Goal: Task Accomplishment & Management: Manage account settings

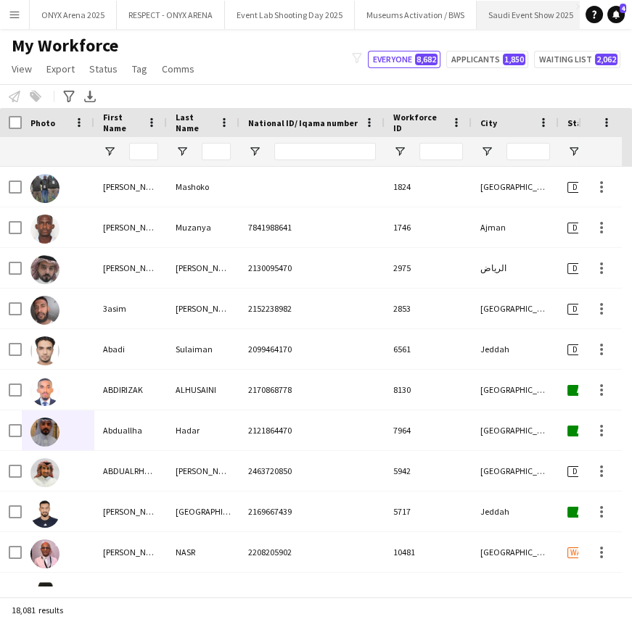
click at [524, 6] on button "Saudi Event Show 2025 Close" at bounding box center [530, 15] width 109 height 28
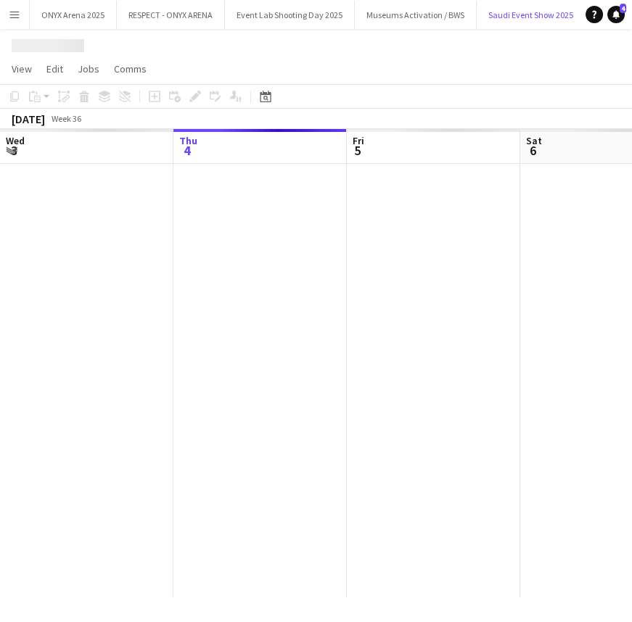
scroll to position [0, 4]
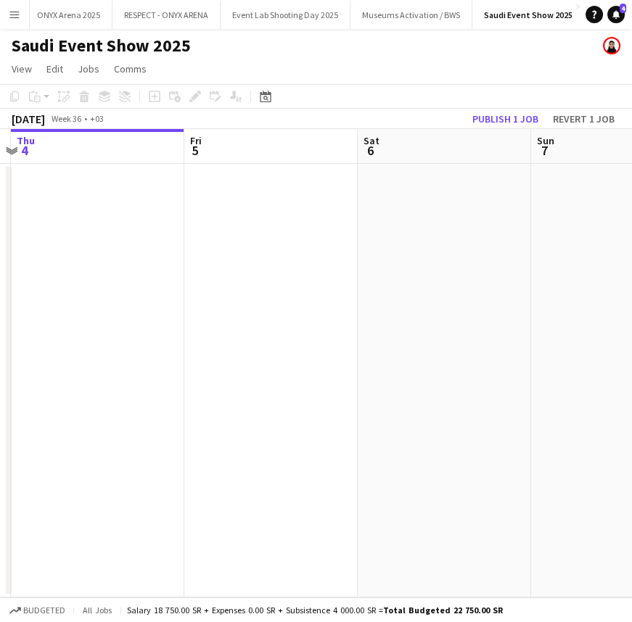
drag, startPoint x: 413, startPoint y: 340, endPoint x: 243, endPoint y: 383, distance: 175.0
click at [243, 383] on app-calendar-viewport "Mon 1 Tue 2 Wed 3 Thu 4 Fri 5 Sat 6 Sun 7 Mon 8 Tue 9" at bounding box center [316, 363] width 632 height 468
drag, startPoint x: 415, startPoint y: 387, endPoint x: 247, endPoint y: 389, distance: 167.5
click at [206, 389] on app-calendar-viewport "Tue 2 Wed 3 Thu 4 Fri 5 Sat 6 Sun 7 Mon 8 Tue 9 Wed 10" at bounding box center [316, 363] width 632 height 468
drag, startPoint x: 452, startPoint y: 379, endPoint x: 190, endPoint y: 392, distance: 262.8
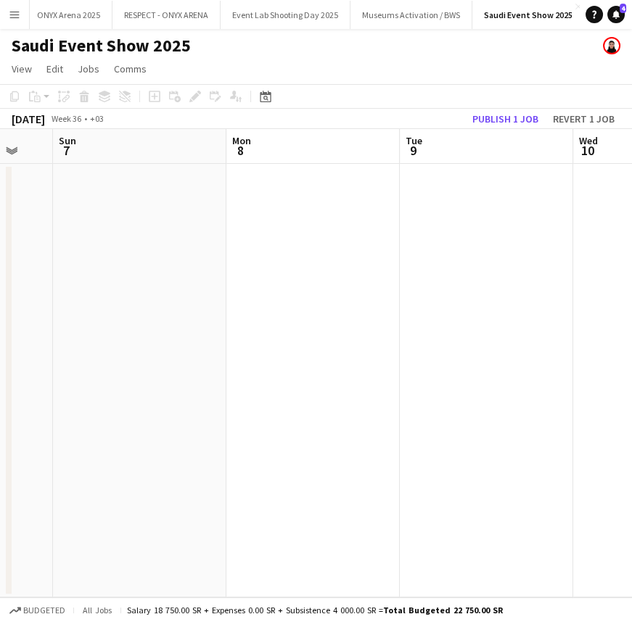
click at [190, 392] on app-calendar-viewport "Wed 3 Thu 4 Fri 5 Sat 6 Sun 7 Mon 8 Tue 9 Wed 10 Thu 11" at bounding box center [316, 363] width 632 height 468
drag, startPoint x: 451, startPoint y: 352, endPoint x: 96, endPoint y: 434, distance: 363.9
click at [96, 434] on app-calendar-viewport "Sat 6 Sun 7 Mon 8 Tue 9 Wed 10 Thu 11 Fri 12 Sat 13 Sun 14" at bounding box center [316, 363] width 632 height 468
drag, startPoint x: 459, startPoint y: 344, endPoint x: 206, endPoint y: 385, distance: 256.4
click at [206, 385] on app-calendar-viewport "Sat 6 Sun 7 Mon 8 Tue 9 Wed 10 Thu 11 Fri 12 Sat 13 Sun 14" at bounding box center [316, 363] width 632 height 468
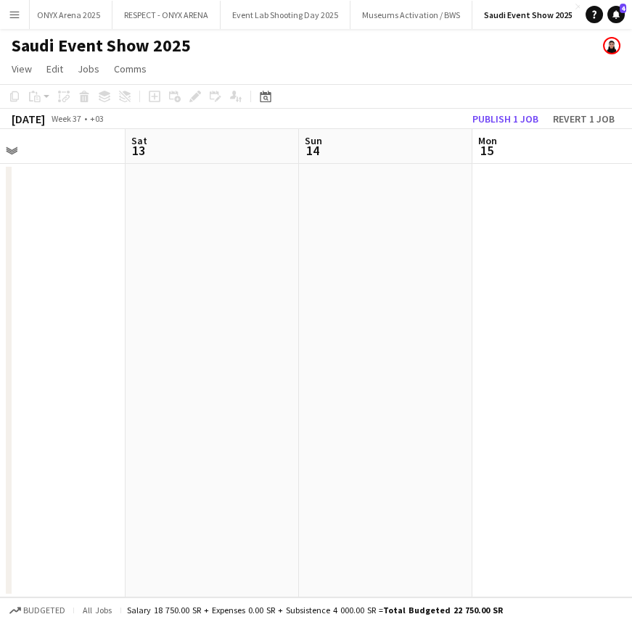
drag, startPoint x: 473, startPoint y: 360, endPoint x: 135, endPoint y: 408, distance: 341.2
click at [135, 408] on app-calendar-viewport "Wed 10 Thu 11 Fri 12 Sat 13 Sun 14 Mon 15 Tue 16 19/20 1 Job Wed 17 Thu 18 Upda…" at bounding box center [316, 363] width 632 height 468
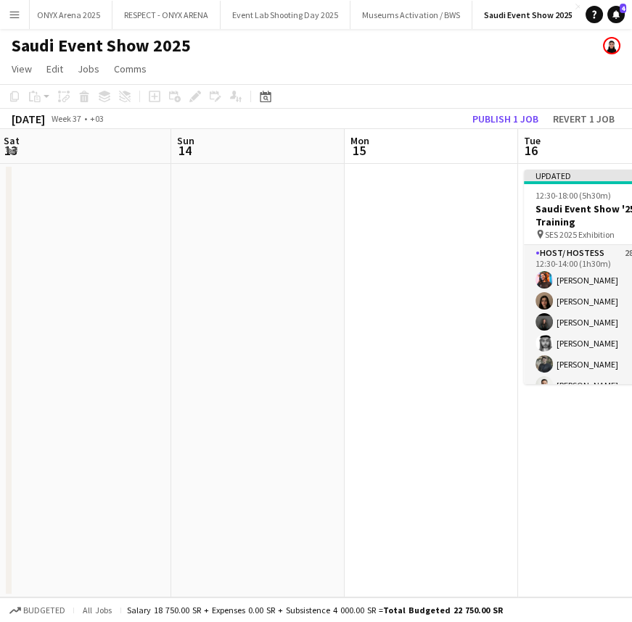
drag, startPoint x: 402, startPoint y: 347, endPoint x: 297, endPoint y: 372, distance: 107.3
click at [297, 372] on app-calendar-viewport "Wed 10 Thu 11 Fri 12 Sat 13 Sun 14 Mon 15 Tue 16 19/20 1 Job Wed 17 0/20 1 Job …" at bounding box center [316, 363] width 632 height 468
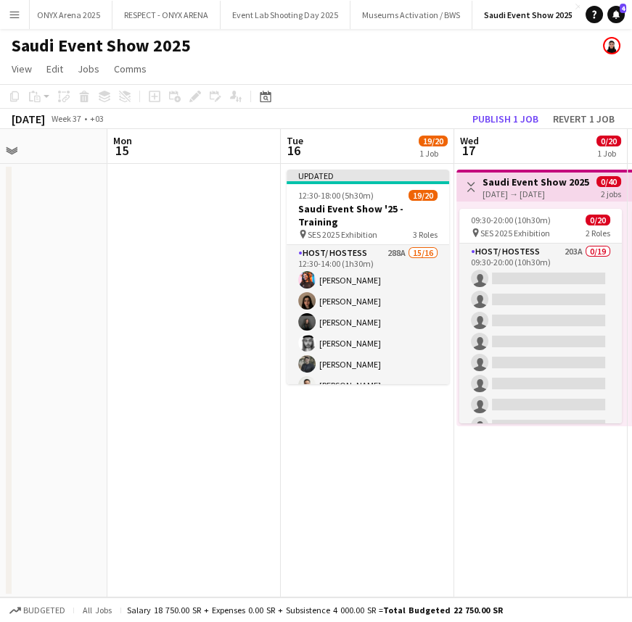
scroll to position [0, 503]
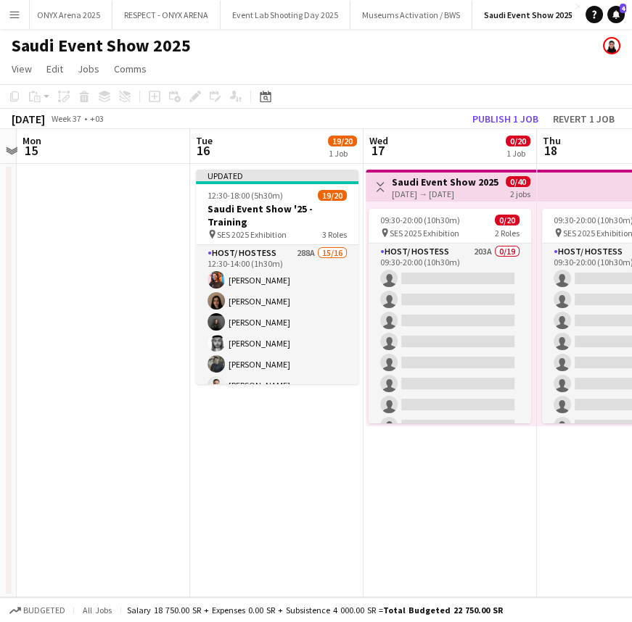
drag, startPoint x: 431, startPoint y: 381, endPoint x: 119, endPoint y: 438, distance: 317.6
click at [119, 438] on app-calendar-viewport "Fri 12 Sat 13 Sun 14 Mon 15 Tue 16 19/20 1 Job Wed 17 0/20 1 Job Thu 18 0/20 1 …" at bounding box center [316, 363] width 632 height 468
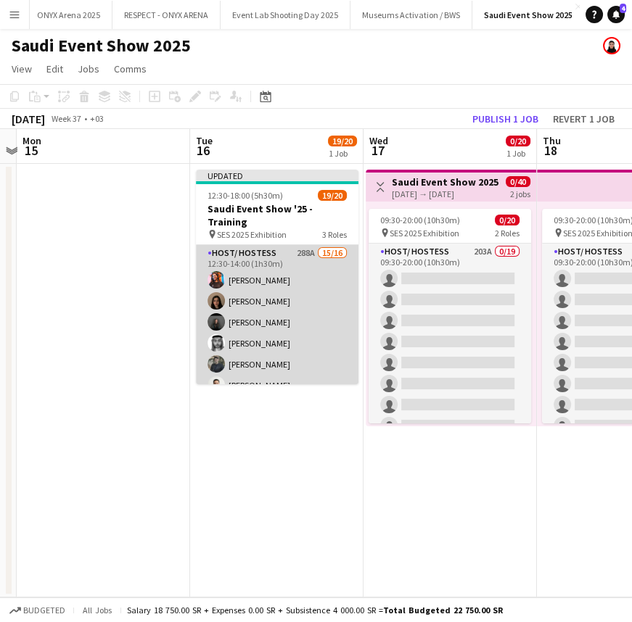
click at [274, 272] on app-card-role "Host/ Hostess 288A 15/16 12:30-14:00 (1h30m) [PERSON_NAME] Ghayd Ahmad [PERSON_…" at bounding box center [277, 427] width 162 height 365
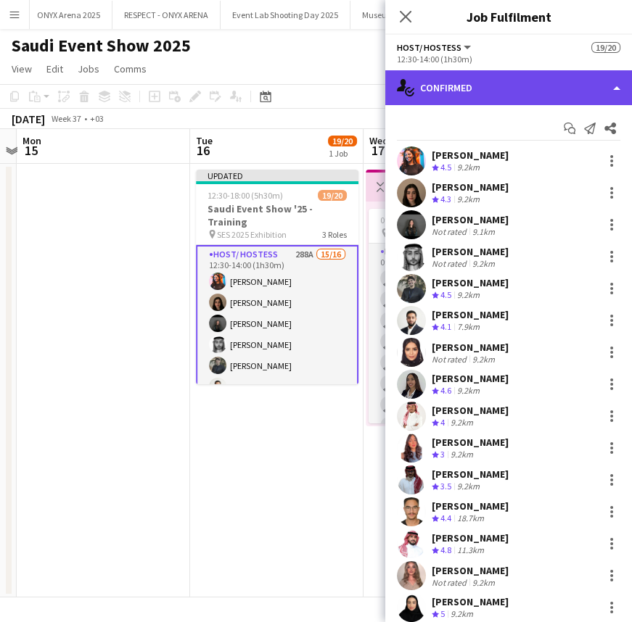
click at [513, 86] on div "single-neutral-actions-check-2 Confirmed" at bounding box center [508, 87] width 247 height 35
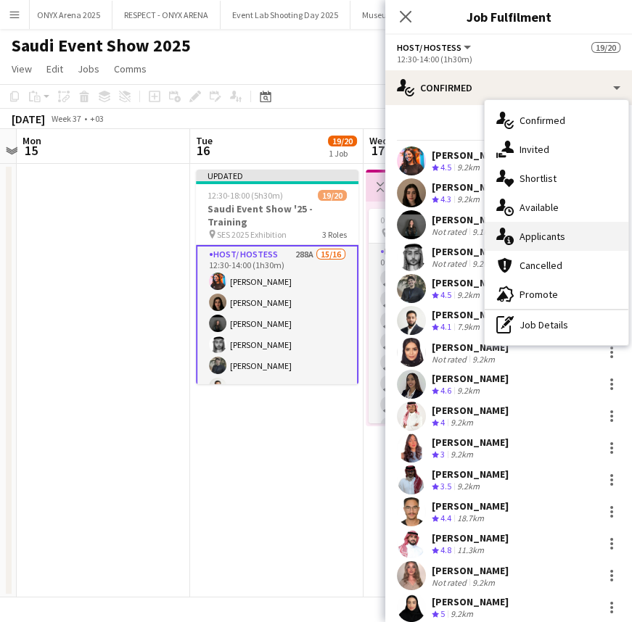
click at [534, 236] on span "Applicants" at bounding box center [542, 236] width 46 height 13
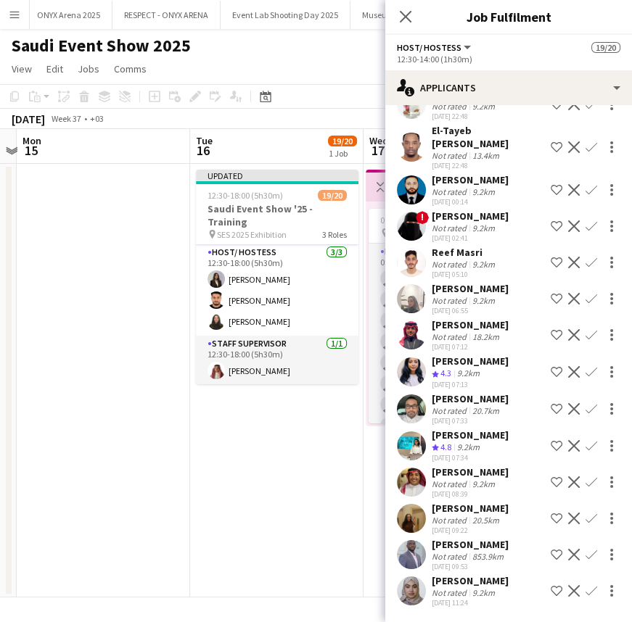
scroll to position [10315, 0]
click at [425, 444] on div at bounding box center [411, 445] width 29 height 29
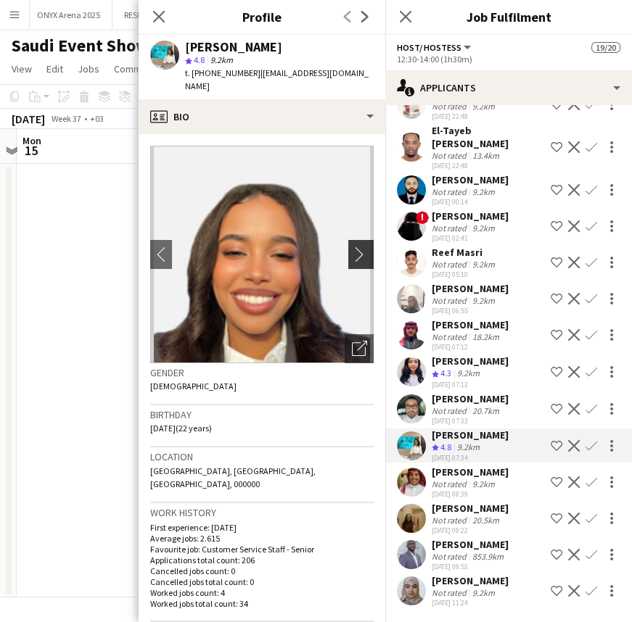
click at [352, 252] on app-icon "chevron-right" at bounding box center [363, 254] width 22 height 15
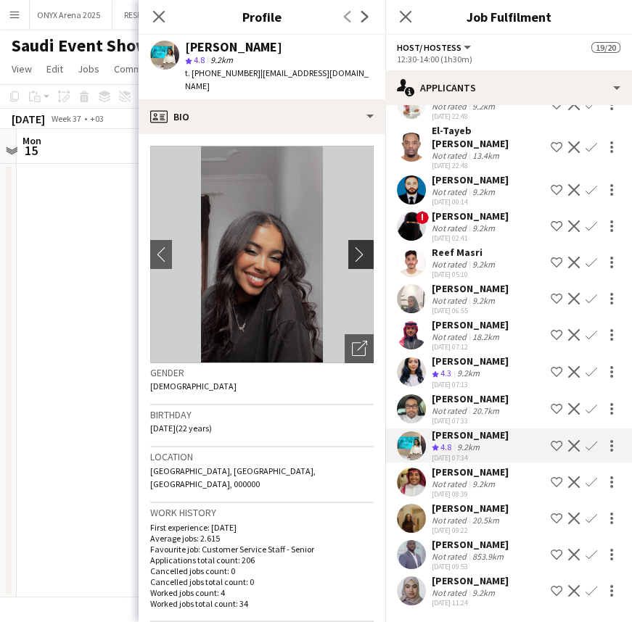
click at [352, 252] on app-icon "chevron-right" at bounding box center [363, 254] width 22 height 15
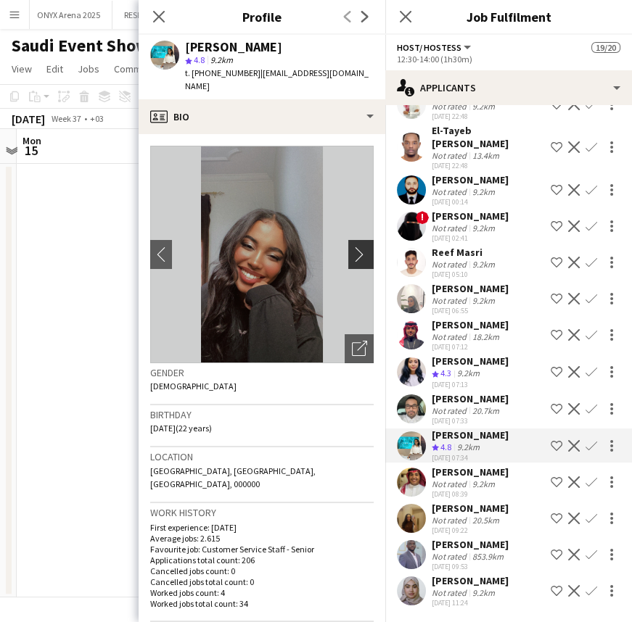
click at [352, 252] on app-icon "chevron-right" at bounding box center [363, 254] width 22 height 15
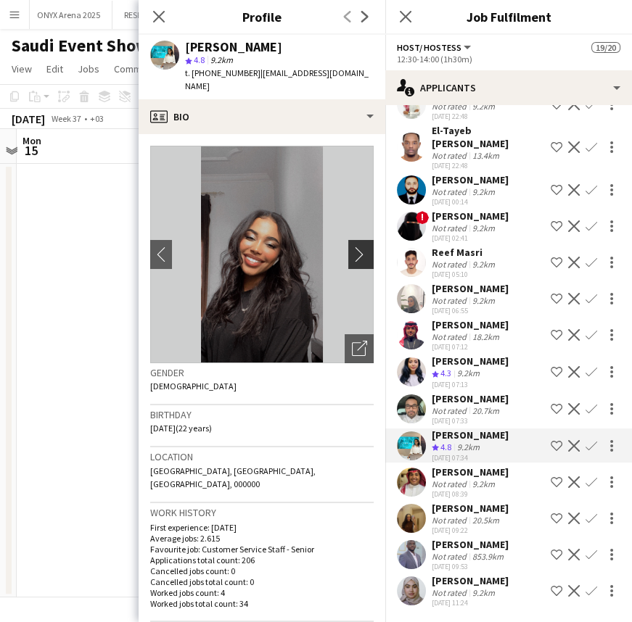
click at [352, 252] on app-icon "chevron-right" at bounding box center [363, 254] width 22 height 15
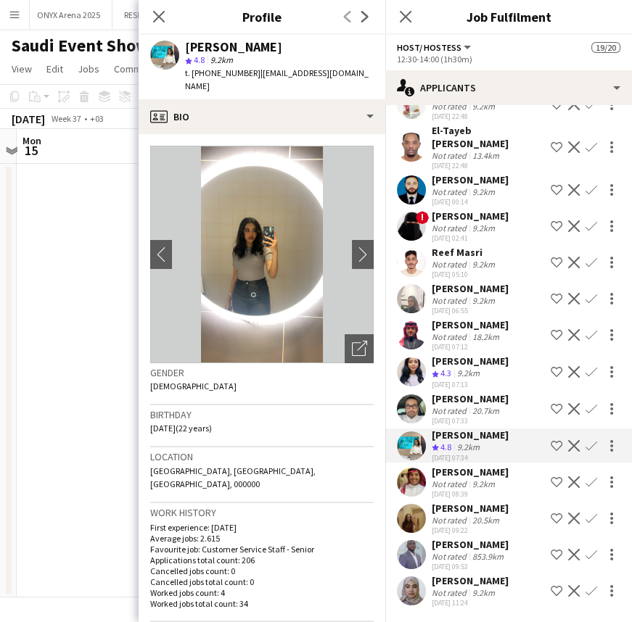
click at [426, 355] on div "[PERSON_NAME] Crew rating 4.3 9.2km [DATE] 07:13 Shortlist crew Decline Confirm" at bounding box center [508, 372] width 247 height 35
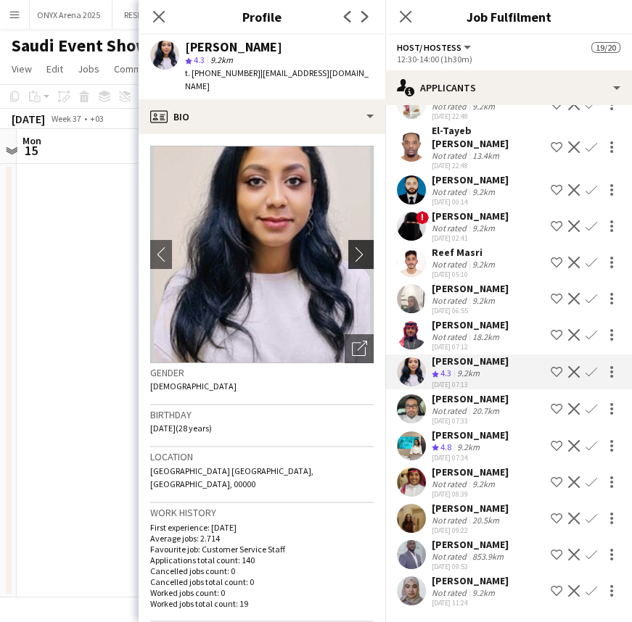
click at [355, 248] on app-icon "chevron-right" at bounding box center [363, 254] width 22 height 15
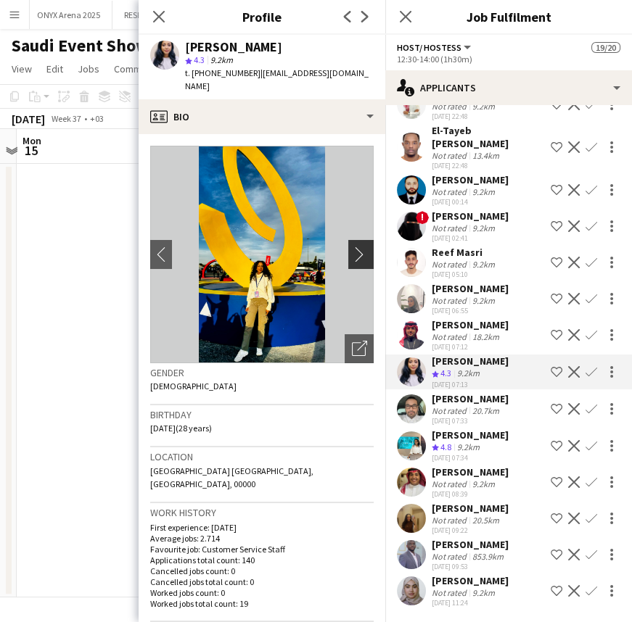
click at [355, 248] on app-icon "chevron-right" at bounding box center [363, 254] width 22 height 15
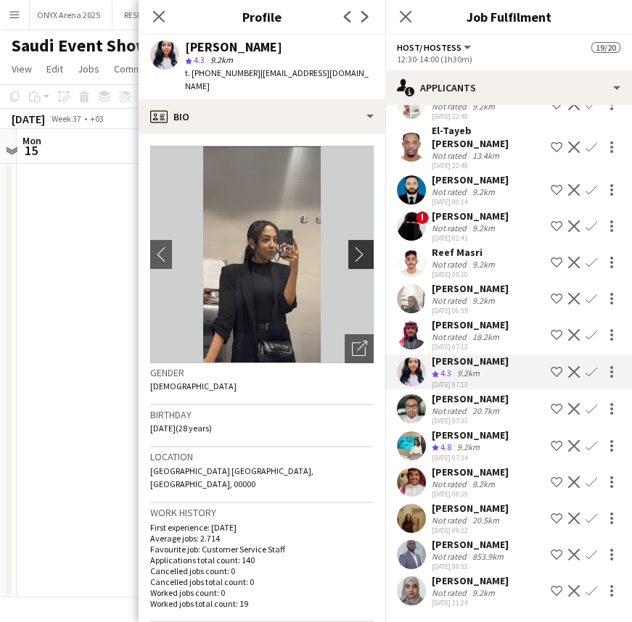
click at [355, 248] on app-icon "chevron-right" at bounding box center [363, 254] width 22 height 15
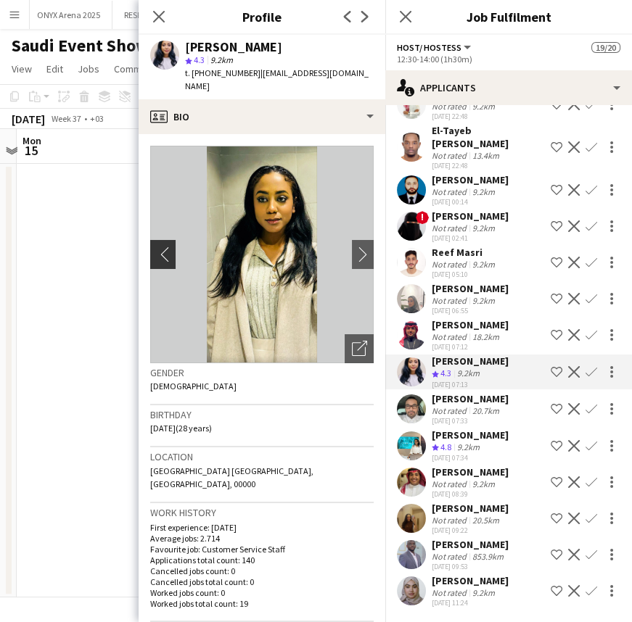
click at [158, 247] on app-icon "chevron-left" at bounding box center [161, 254] width 22 height 15
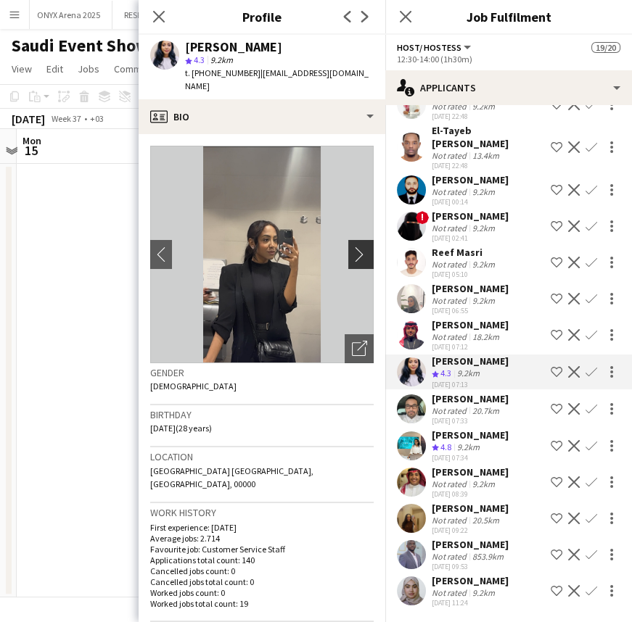
click at [352, 247] on app-icon "chevron-right" at bounding box center [363, 254] width 22 height 15
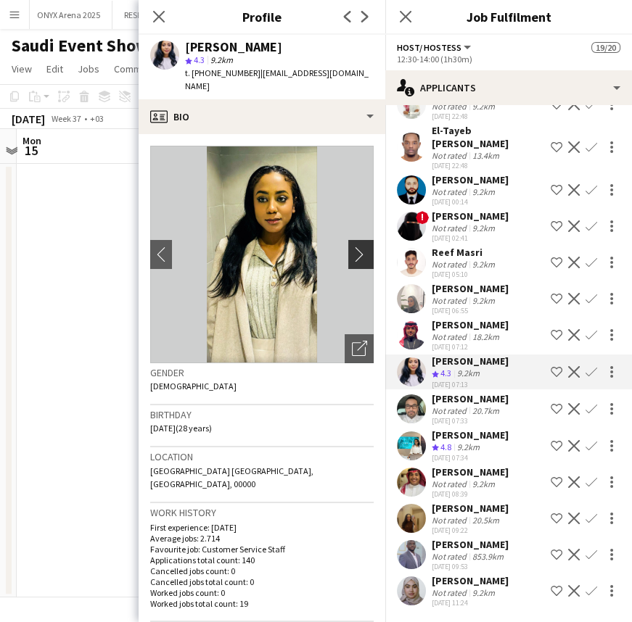
click at [352, 247] on app-icon "chevron-right" at bounding box center [363, 254] width 22 height 15
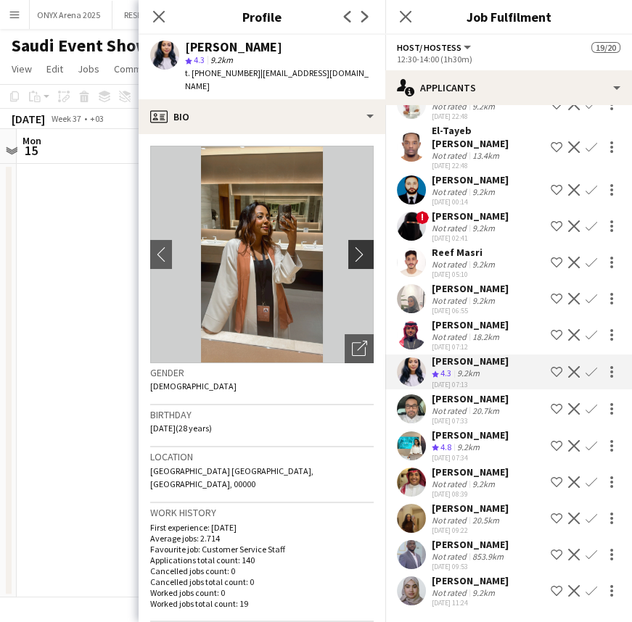
click at [352, 247] on app-icon "chevron-right" at bounding box center [363, 254] width 22 height 15
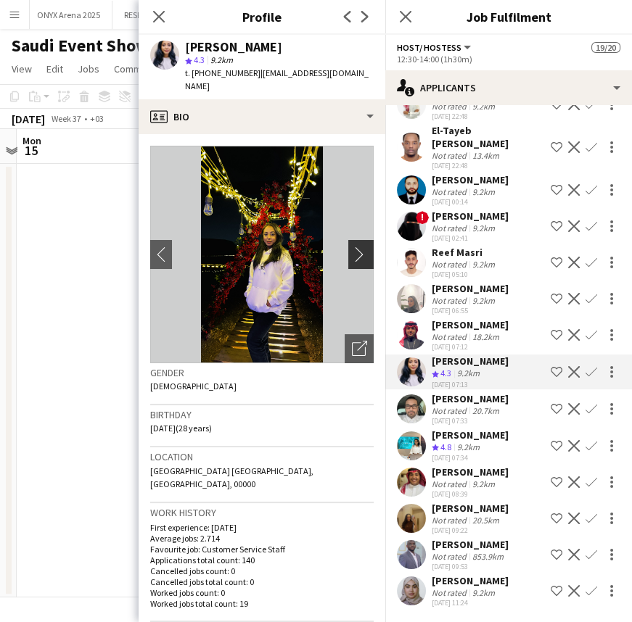
click at [352, 247] on app-icon "chevron-right" at bounding box center [363, 254] width 22 height 15
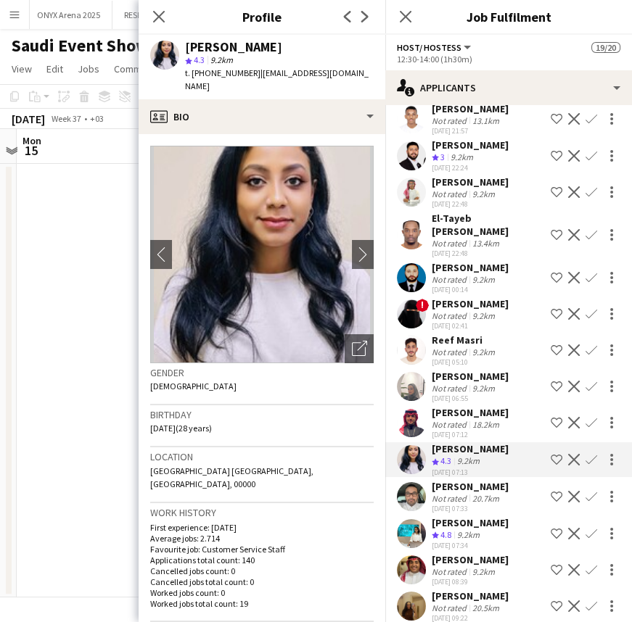
scroll to position [10117, 0]
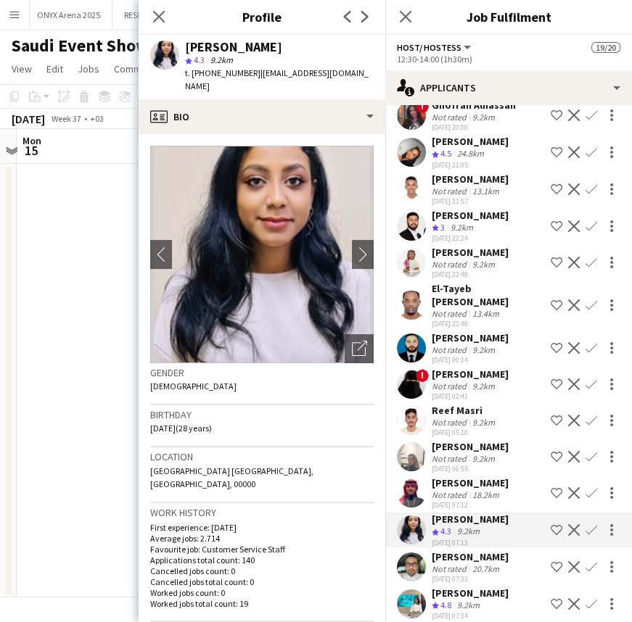
click at [550, 536] on app-icon "Shortlist crew" at bounding box center [556, 530] width 12 height 12
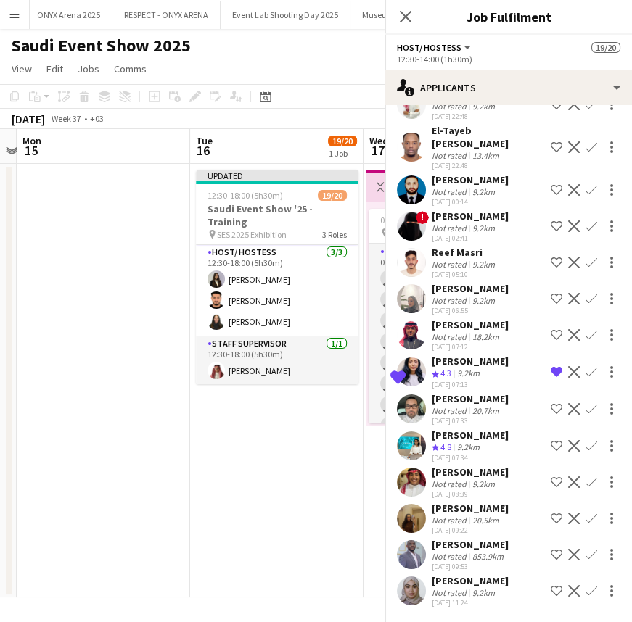
scroll to position [10315, 0]
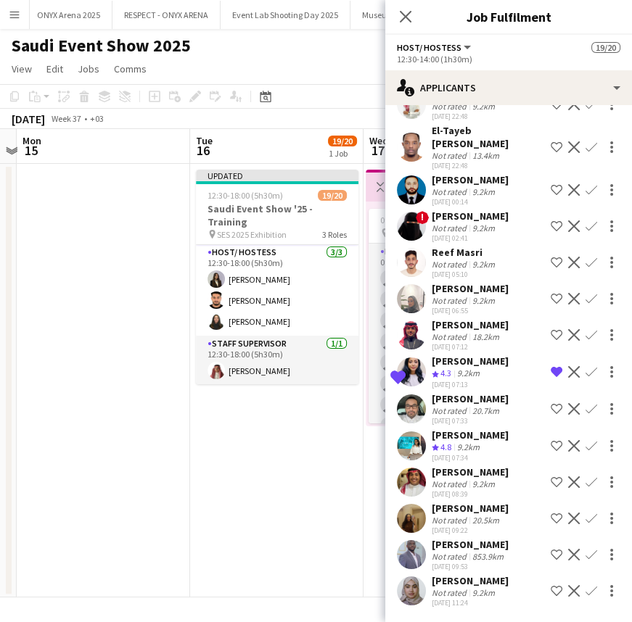
drag, startPoint x: 544, startPoint y: 442, endPoint x: 532, endPoint y: 405, distance: 38.8
click at [550, 442] on app-icon "Shortlist crew" at bounding box center [556, 446] width 12 height 12
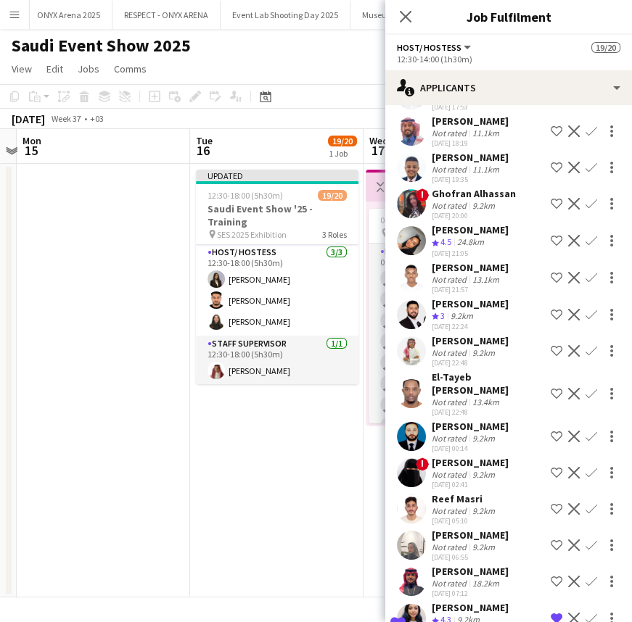
scroll to position [9985, 0]
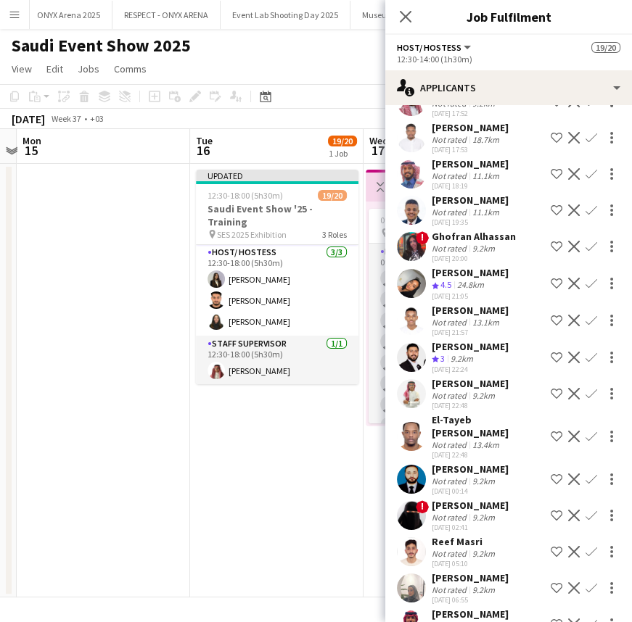
click at [416, 298] on app-user-avatar at bounding box center [411, 283] width 29 height 29
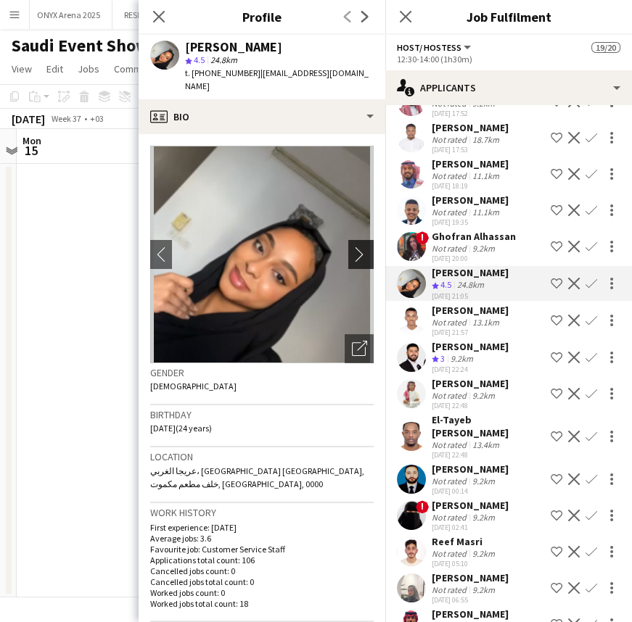
click at [348, 252] on button "chevron-right" at bounding box center [362, 254] width 29 height 29
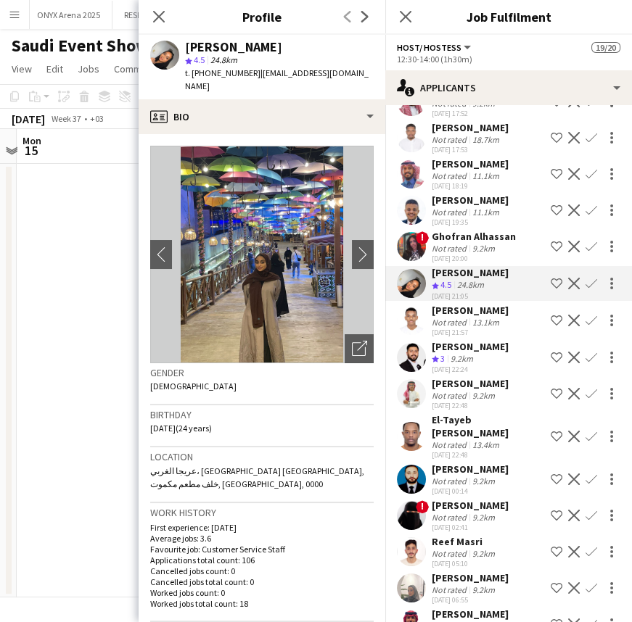
click at [342, 256] on img at bounding box center [261, 255] width 223 height 218
click at [355, 247] on app-icon "chevron-right" at bounding box center [363, 254] width 22 height 15
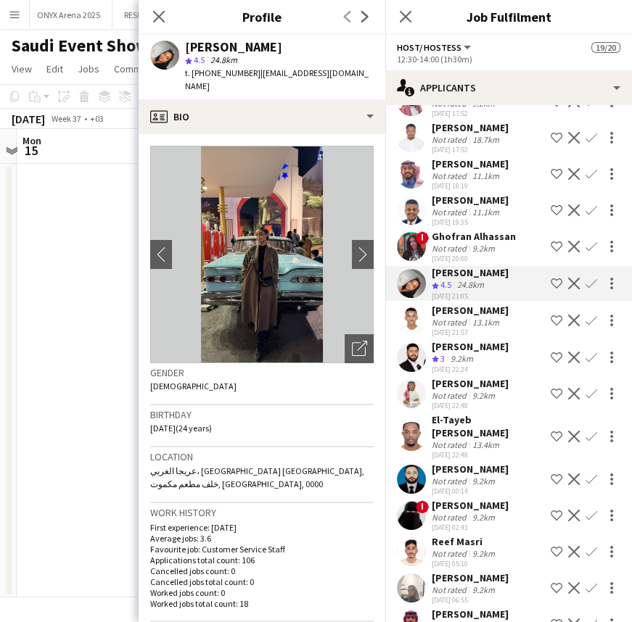
click at [360, 257] on img at bounding box center [261, 255] width 223 height 218
click at [352, 248] on app-icon "chevron-right" at bounding box center [363, 254] width 22 height 15
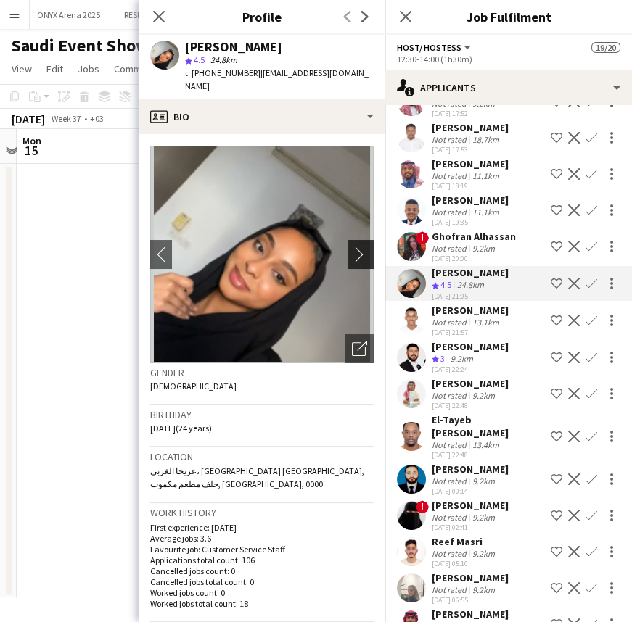
click at [352, 248] on app-icon "chevron-right" at bounding box center [363, 254] width 22 height 15
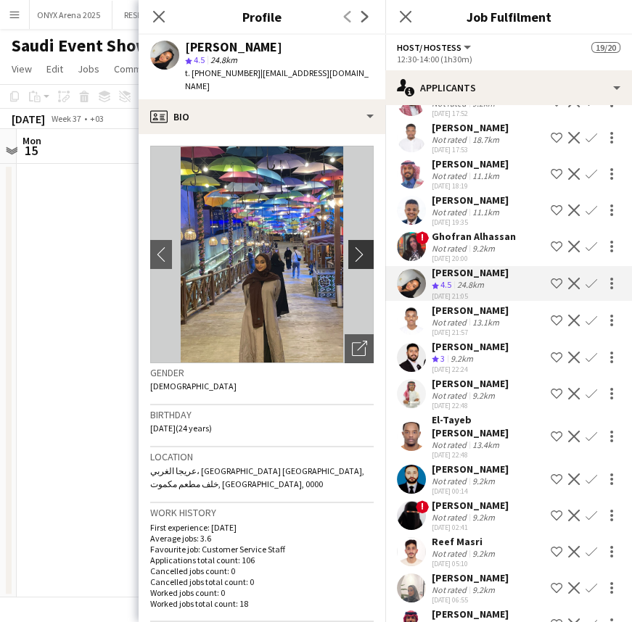
click at [352, 248] on app-icon "chevron-right" at bounding box center [363, 254] width 22 height 15
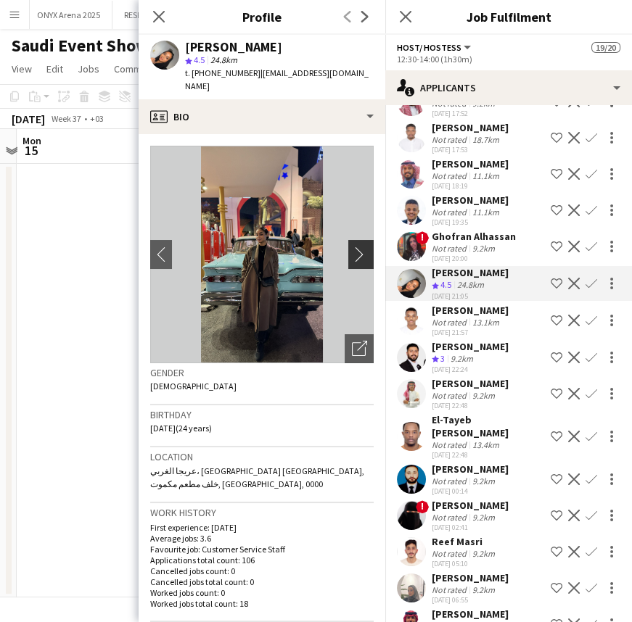
click at [352, 248] on app-icon "chevron-right" at bounding box center [363, 254] width 22 height 15
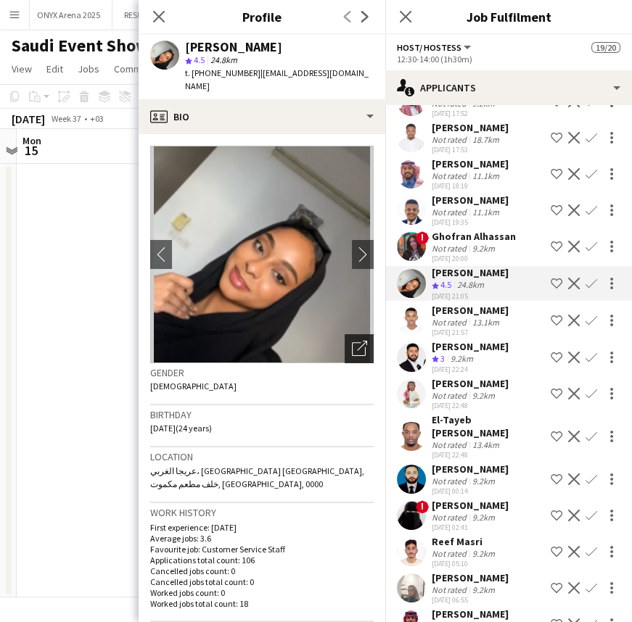
click at [349, 334] on div "Open photos pop-in" at bounding box center [358, 348] width 29 height 29
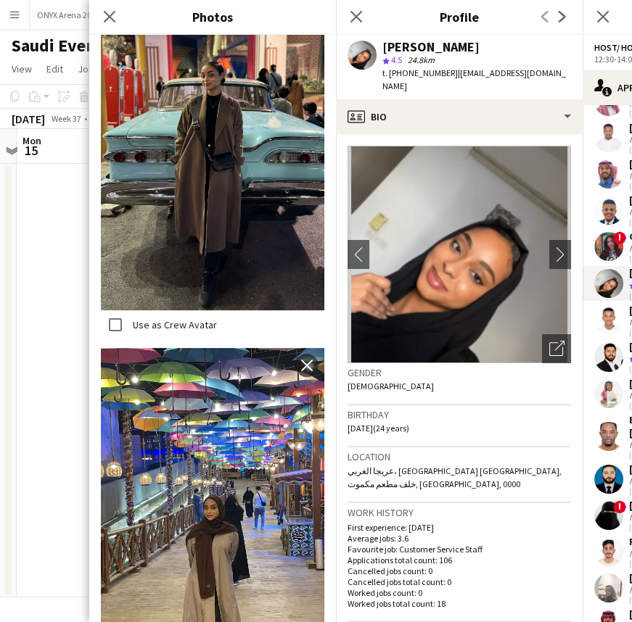
scroll to position [457, 0]
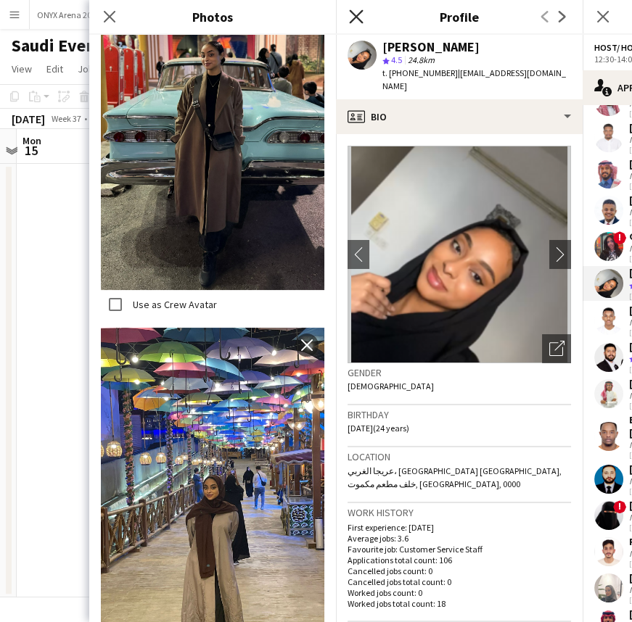
click at [358, 15] on icon at bounding box center [356, 16] width 14 height 14
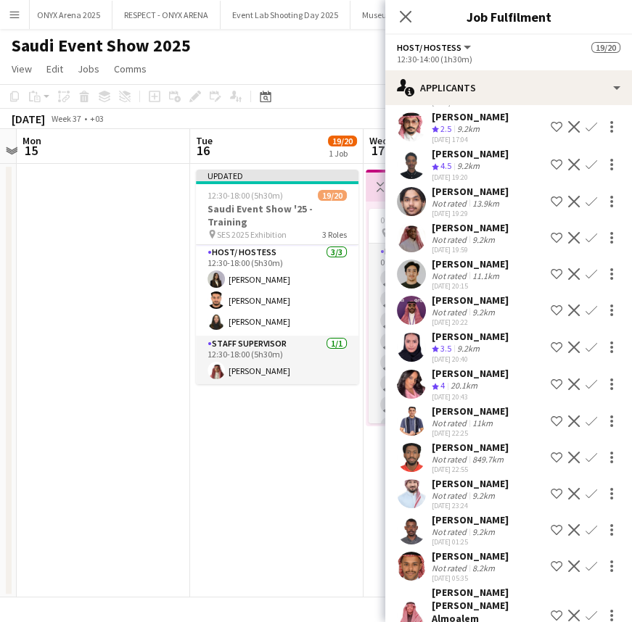
scroll to position [9062, 0]
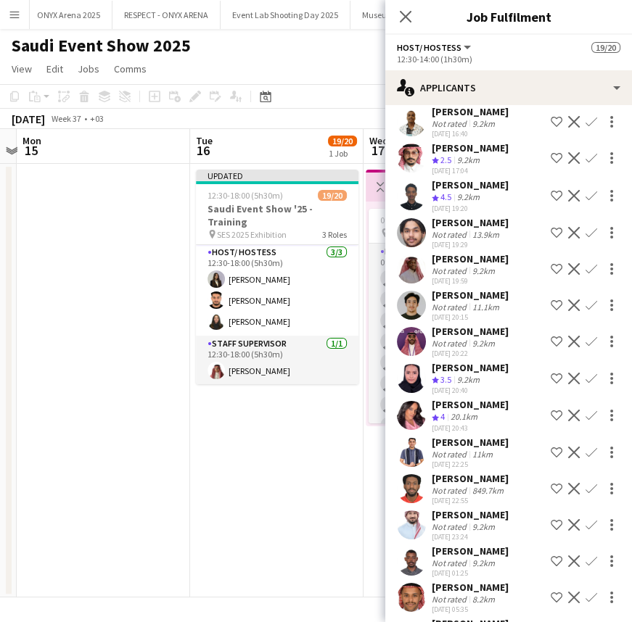
click at [416, 356] on app-user-avatar at bounding box center [411, 341] width 29 height 29
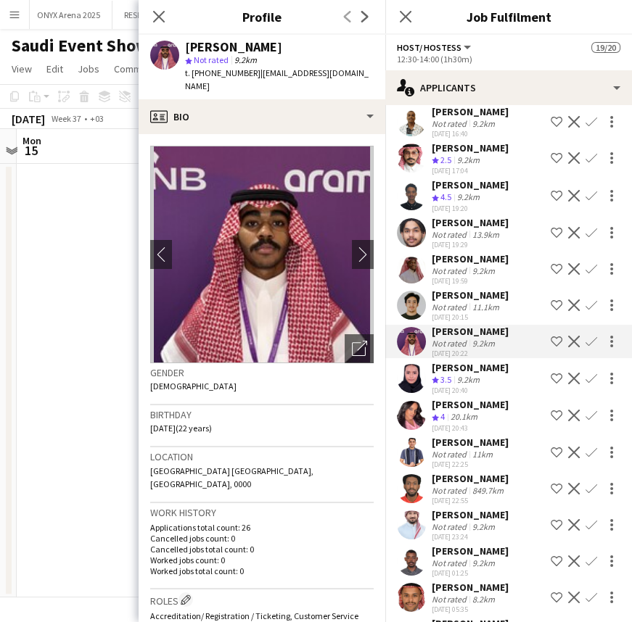
scroll to position [8996, 0]
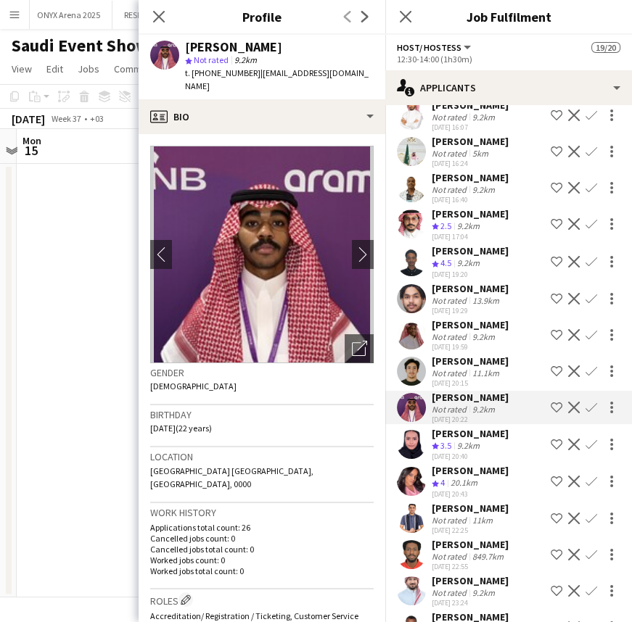
click at [468, 331] on div "[PERSON_NAME]" at bounding box center [469, 324] width 77 height 13
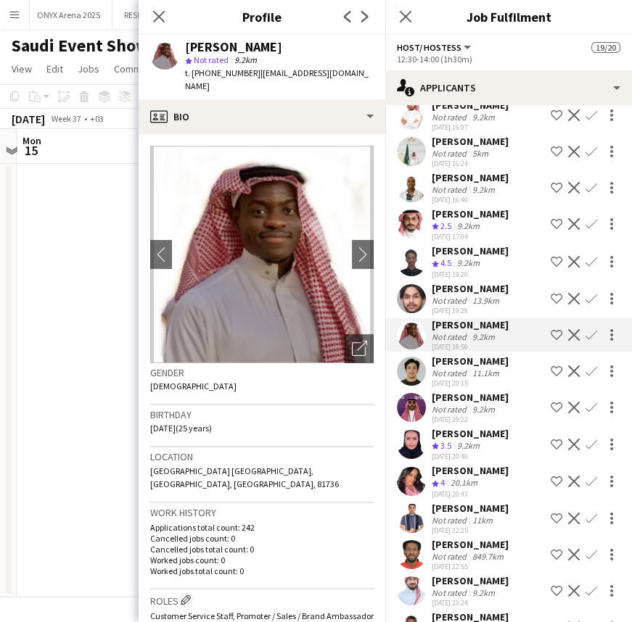
scroll to position [8930, 0]
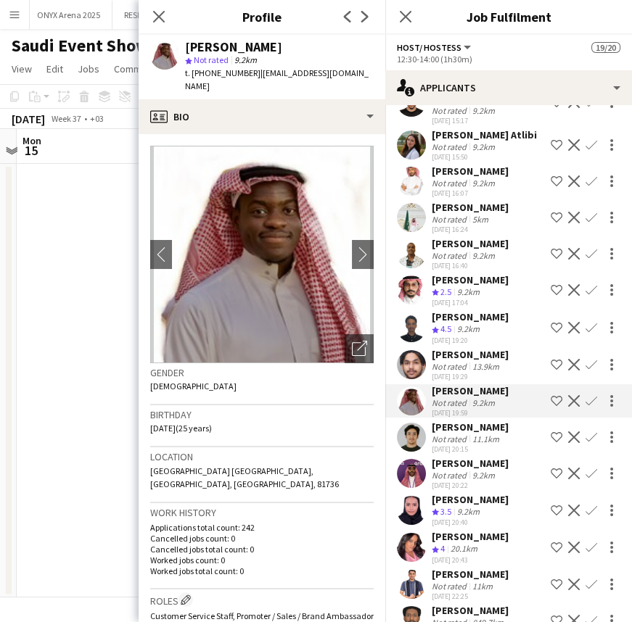
click at [445, 258] on div "Not rated" at bounding box center [450, 255] width 38 height 11
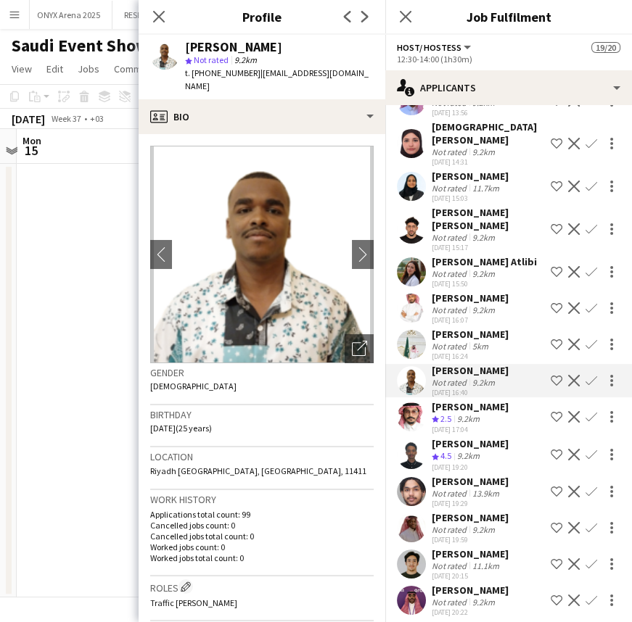
scroll to position [8798, 0]
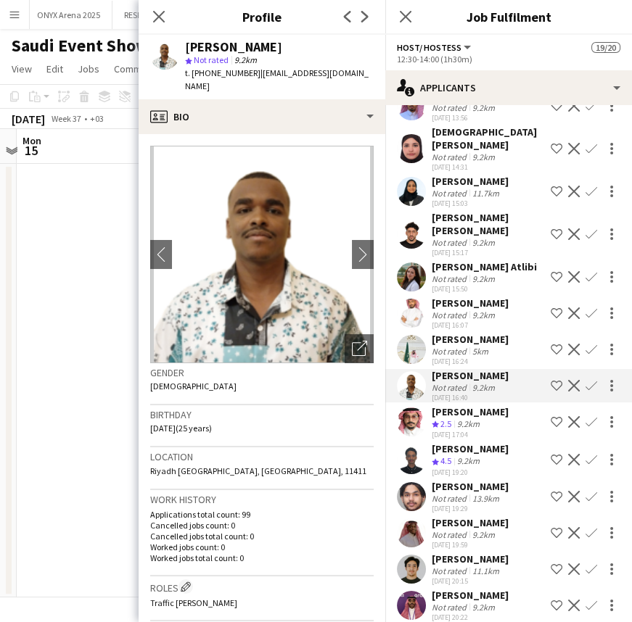
click at [457, 342] on div "[PERSON_NAME]" at bounding box center [469, 339] width 77 height 13
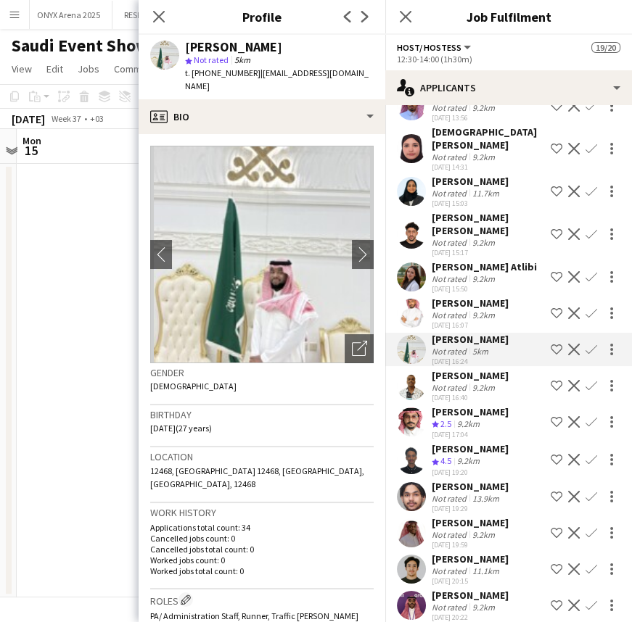
scroll to position [8732, 0]
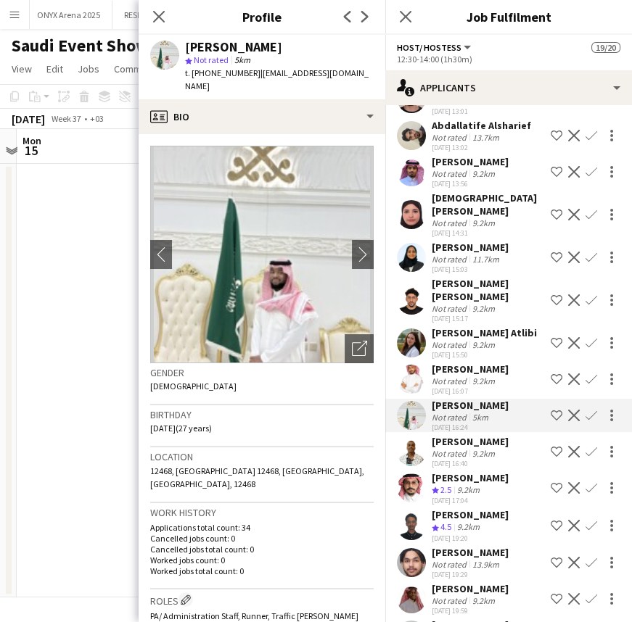
click at [455, 376] on div "[PERSON_NAME]" at bounding box center [469, 369] width 77 height 13
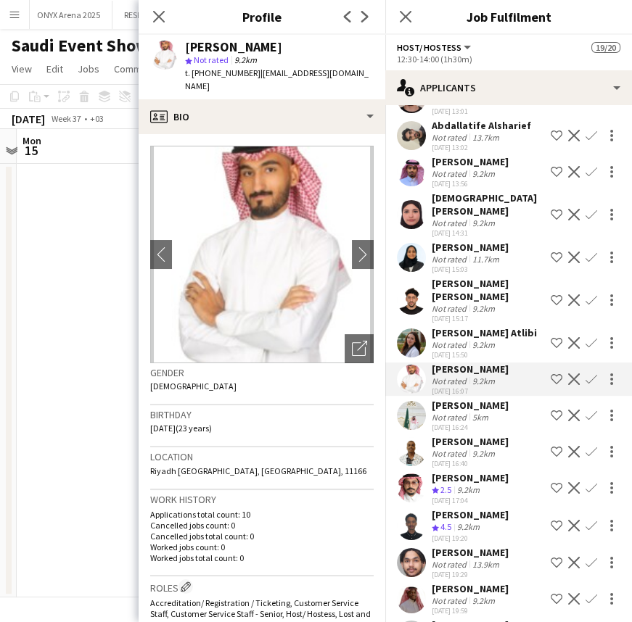
click at [479, 339] on div "[PERSON_NAME] Atlibi" at bounding box center [483, 332] width 105 height 13
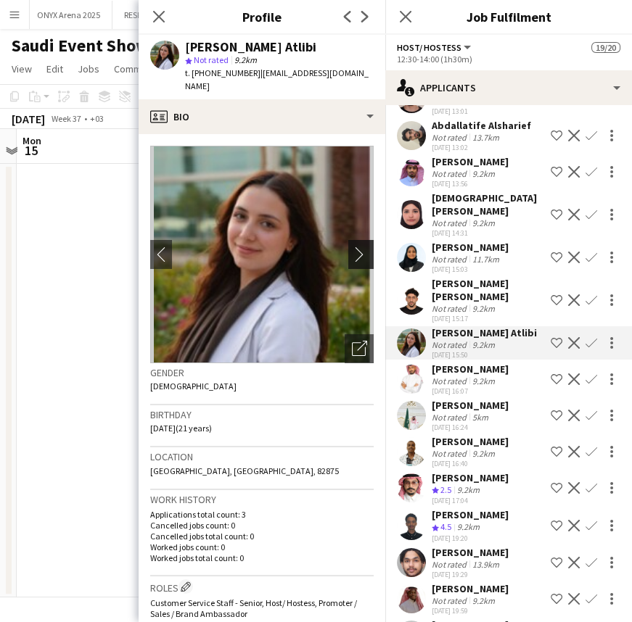
click at [352, 247] on app-icon "chevron-right" at bounding box center [363, 254] width 22 height 15
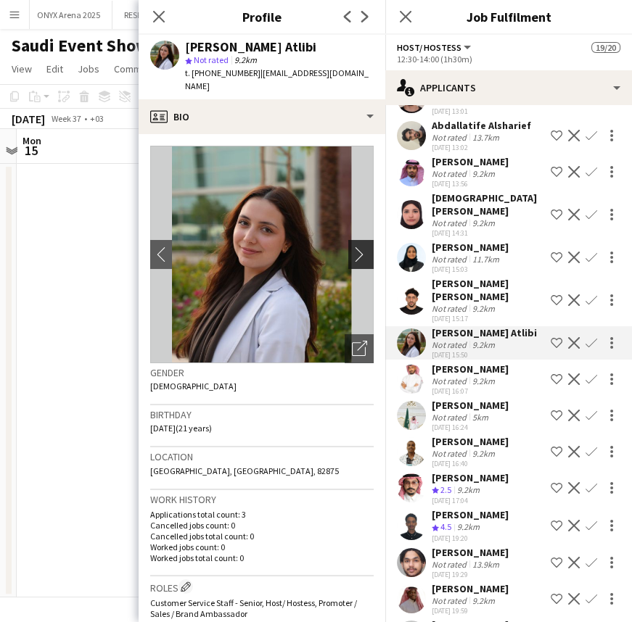
click at [352, 249] on button "chevron-right" at bounding box center [362, 254] width 29 height 29
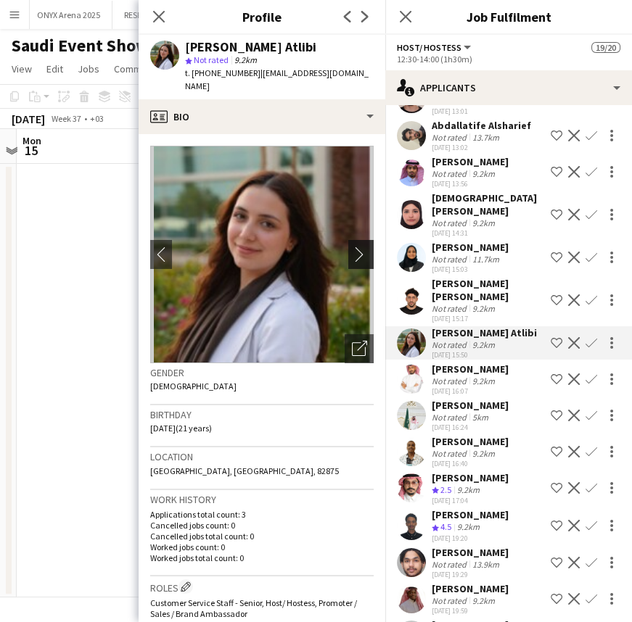
click at [352, 249] on button "chevron-right" at bounding box center [362, 254] width 29 height 29
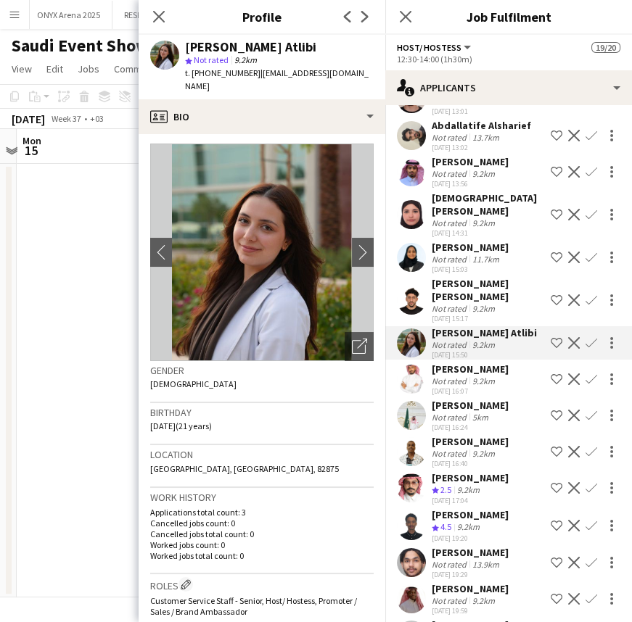
scroll to position [0, 0]
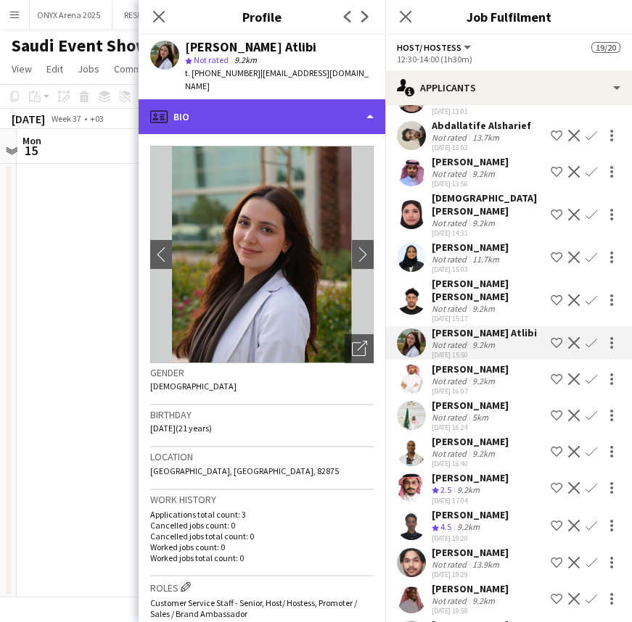
click at [289, 102] on div "profile Bio" at bounding box center [262, 116] width 247 height 35
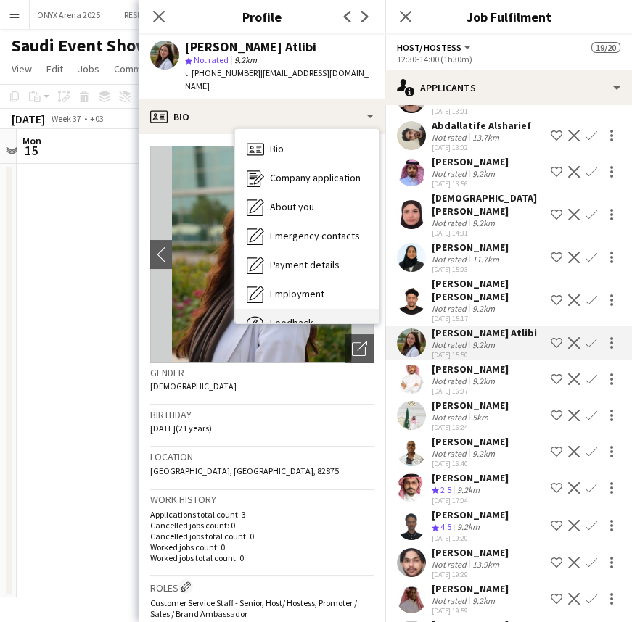
click at [301, 309] on div "Feedback Feedback" at bounding box center [307, 323] width 144 height 29
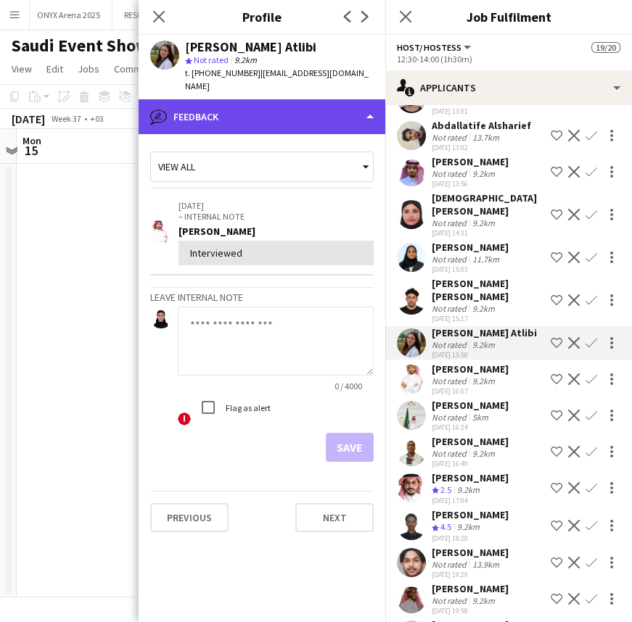
click at [257, 104] on div "bubble-pencil Feedback" at bounding box center [262, 116] width 247 height 35
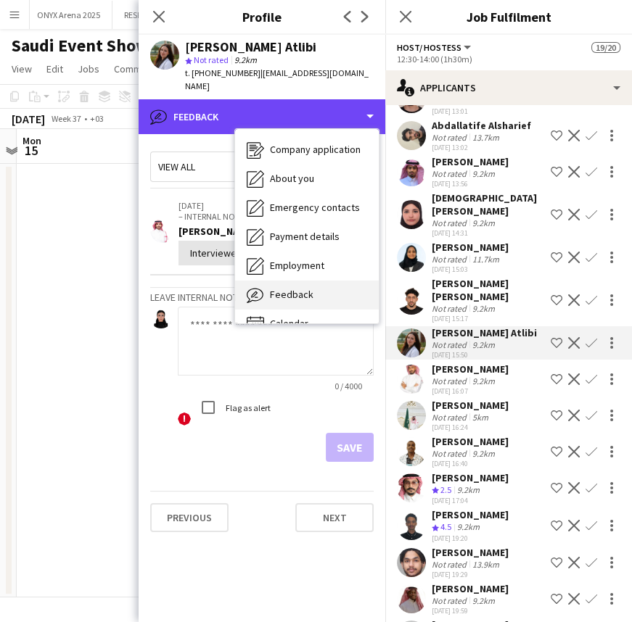
scroll to position [49, 0]
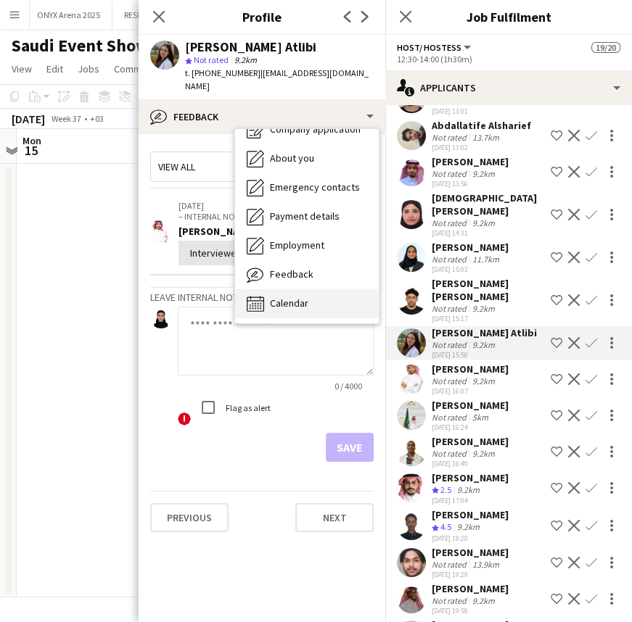
click at [284, 297] on span "Calendar" at bounding box center [289, 303] width 38 height 13
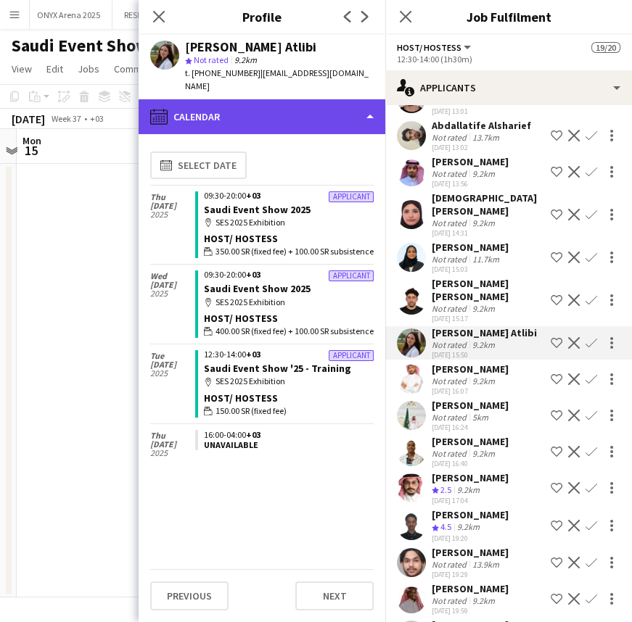
click at [283, 100] on div "calendar-full Calendar" at bounding box center [262, 116] width 247 height 35
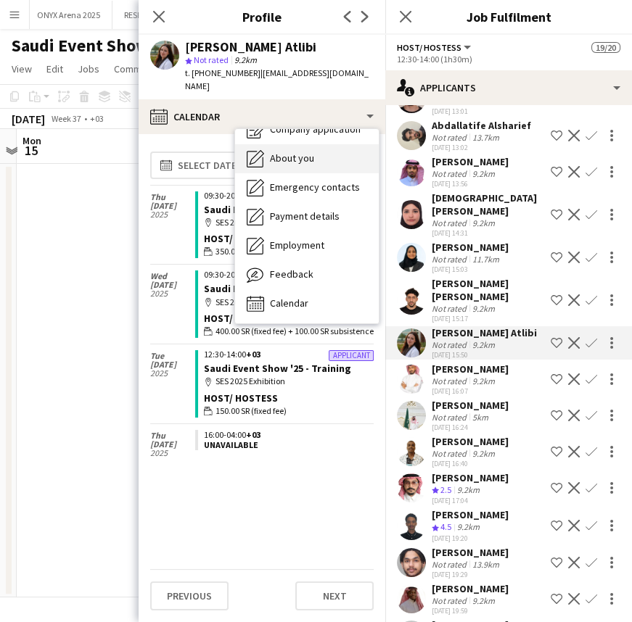
click at [295, 152] on span "About you" at bounding box center [292, 158] width 44 height 13
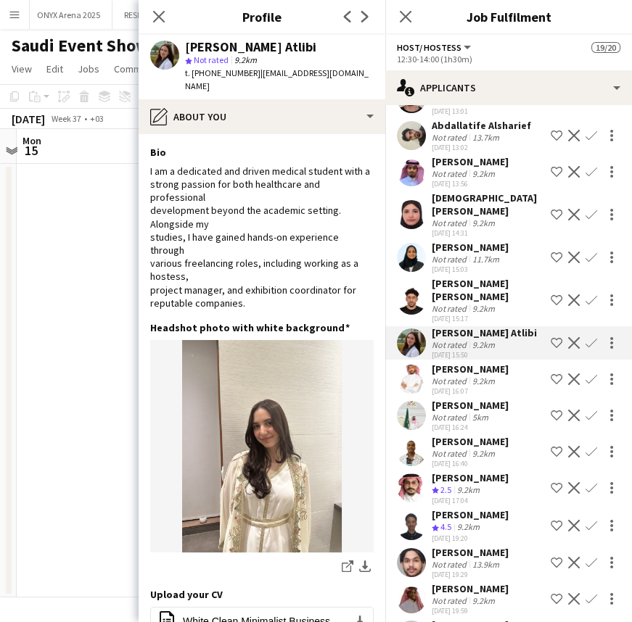
click at [550, 349] on app-icon "Shortlist crew" at bounding box center [556, 343] width 12 height 12
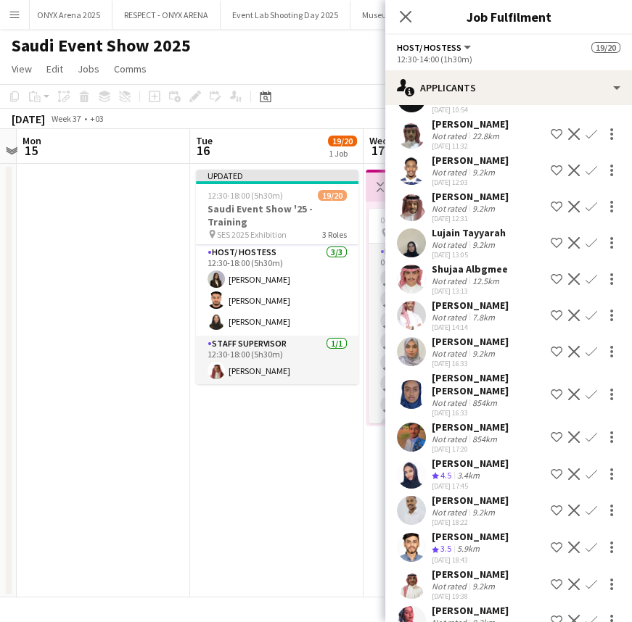
scroll to position [6557, 0]
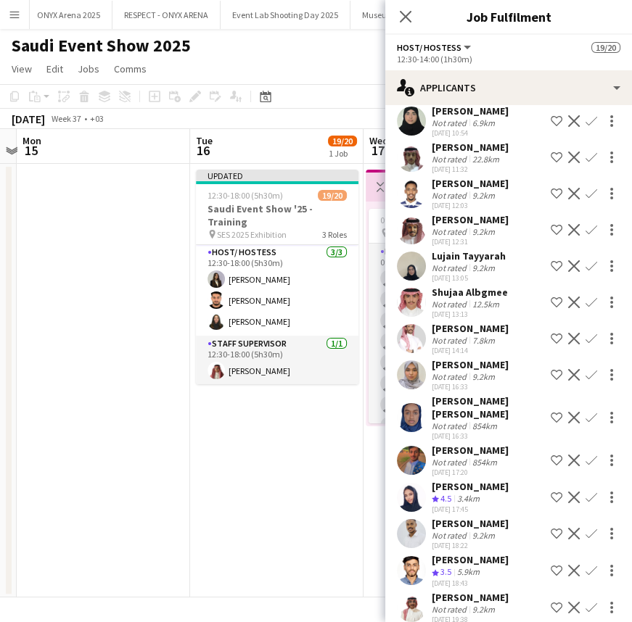
click at [453, 335] on div "[PERSON_NAME]" at bounding box center [469, 328] width 77 height 13
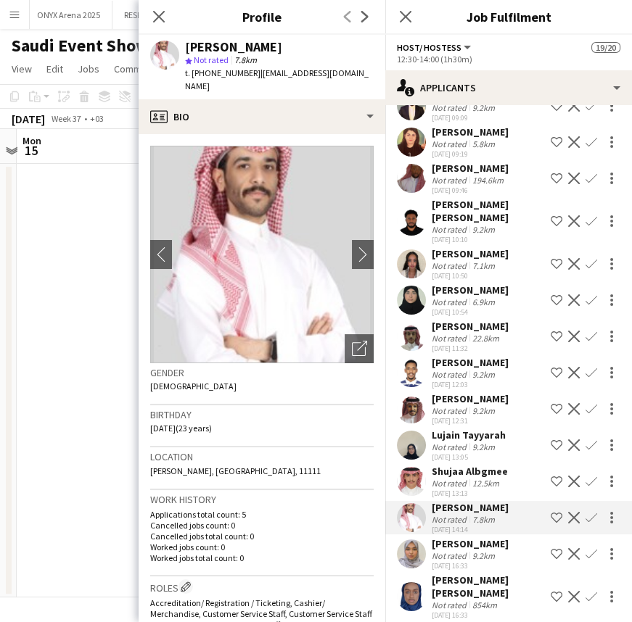
scroll to position [6360, 0]
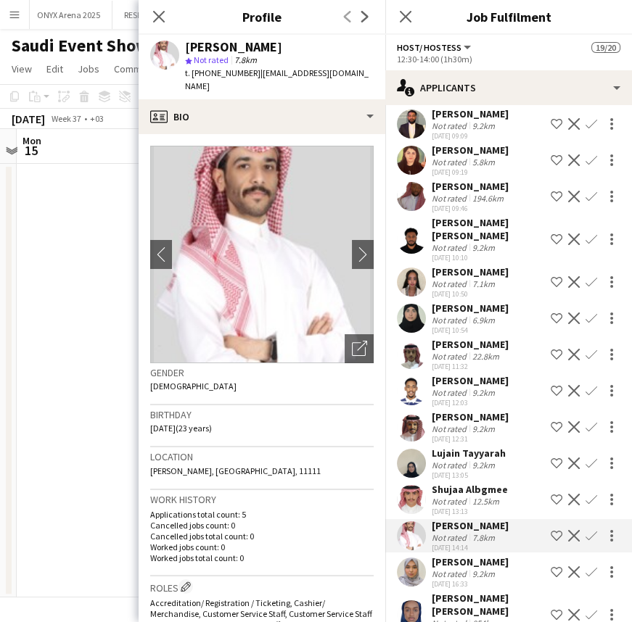
click at [453, 344] on div "[PERSON_NAME]" at bounding box center [469, 344] width 77 height 13
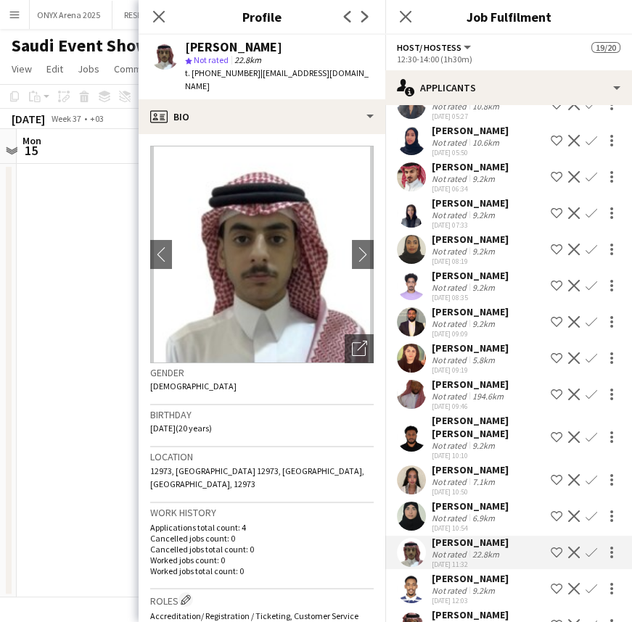
scroll to position [6096, 0]
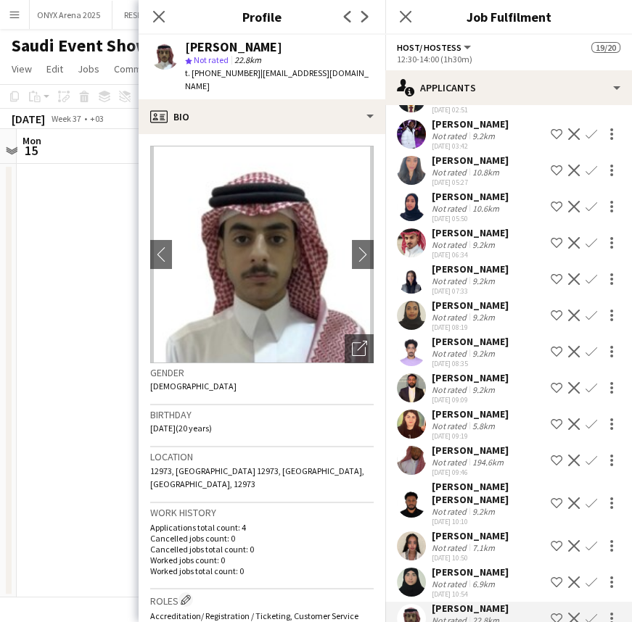
click at [460, 383] on div "[PERSON_NAME]" at bounding box center [469, 377] width 77 height 13
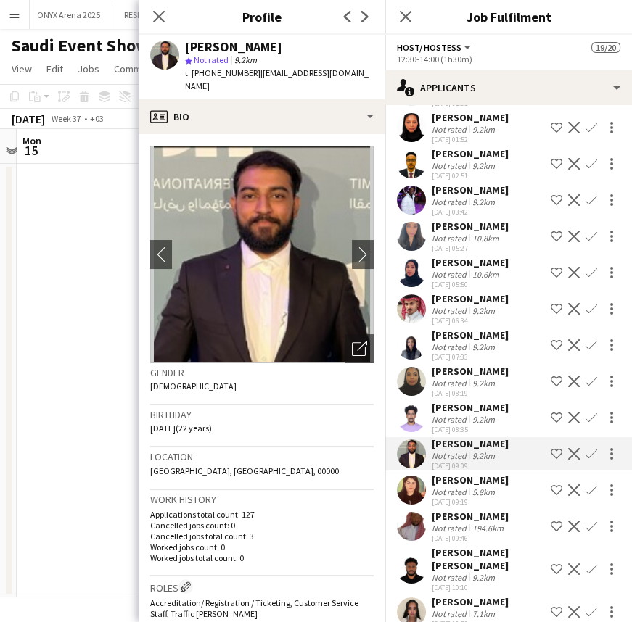
scroll to position [5964, 0]
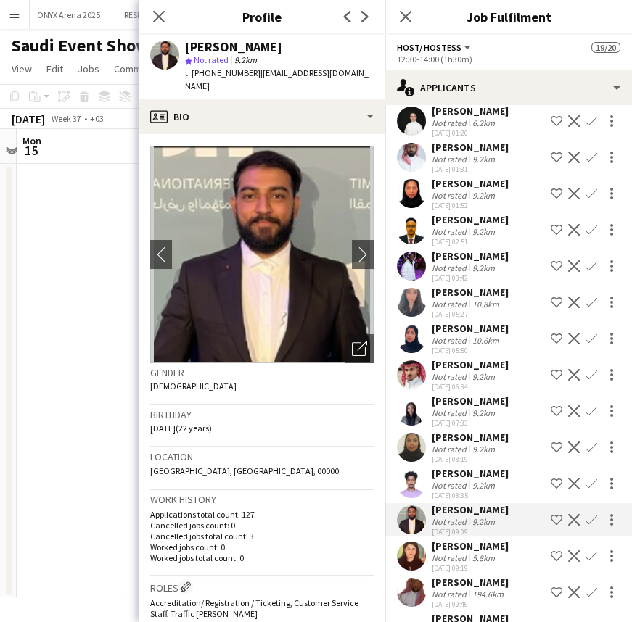
click at [464, 371] on div "[PERSON_NAME]" at bounding box center [469, 364] width 77 height 13
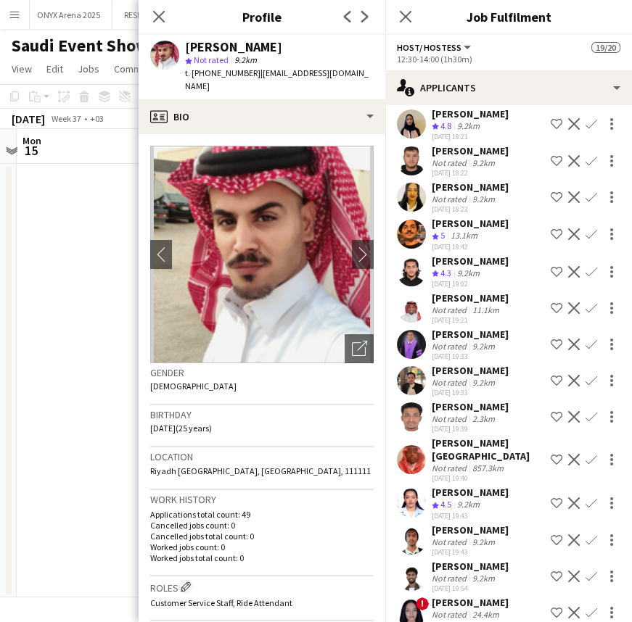
scroll to position [1943, 0]
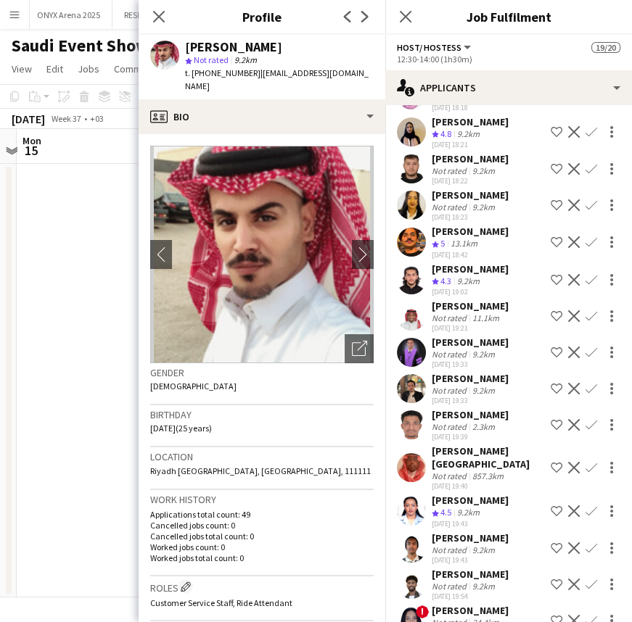
click at [431, 385] on div "[PERSON_NAME]" at bounding box center [469, 378] width 77 height 13
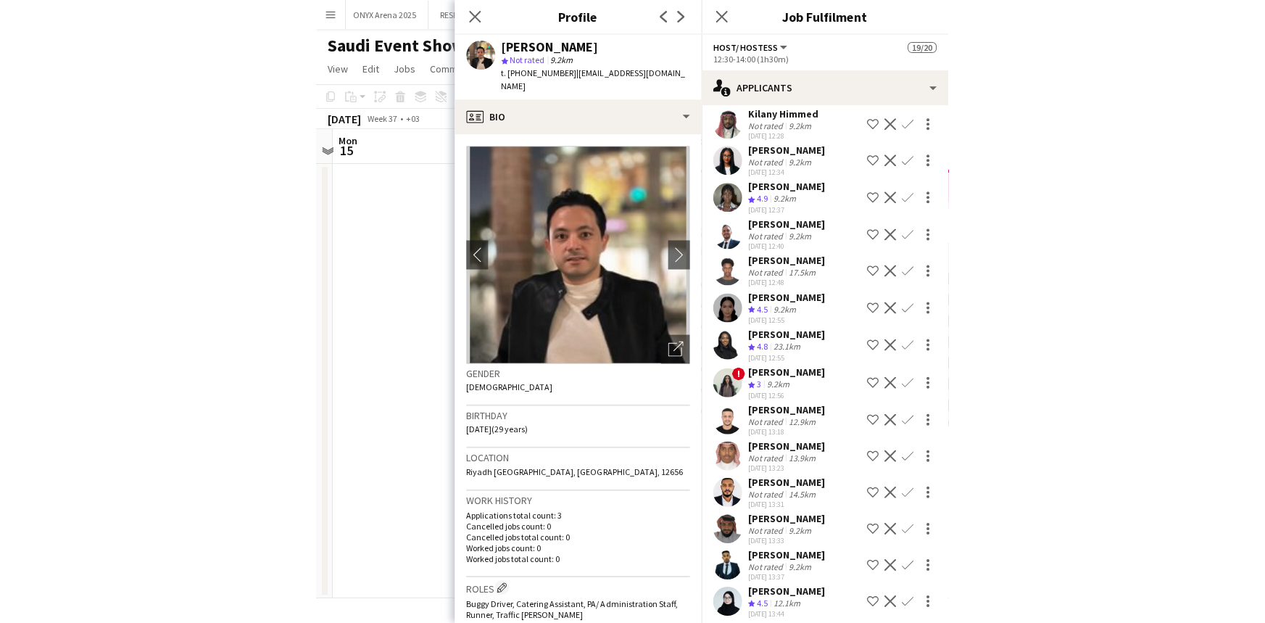
scroll to position [0, 0]
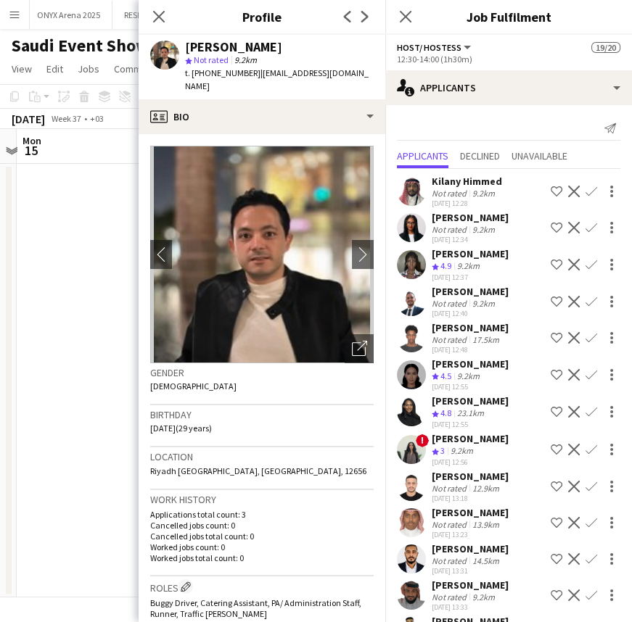
click at [460, 292] on div "[PERSON_NAME]" at bounding box center [469, 291] width 77 height 13
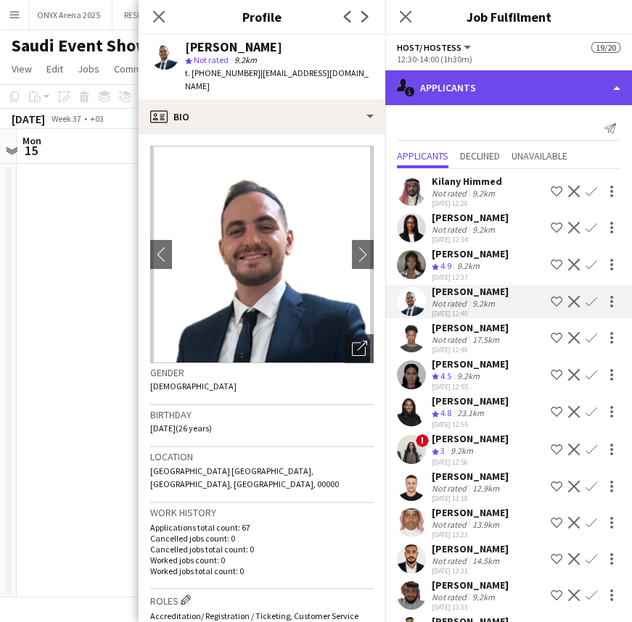
click at [464, 102] on div "single-neutral-actions-information Applicants" at bounding box center [508, 87] width 247 height 35
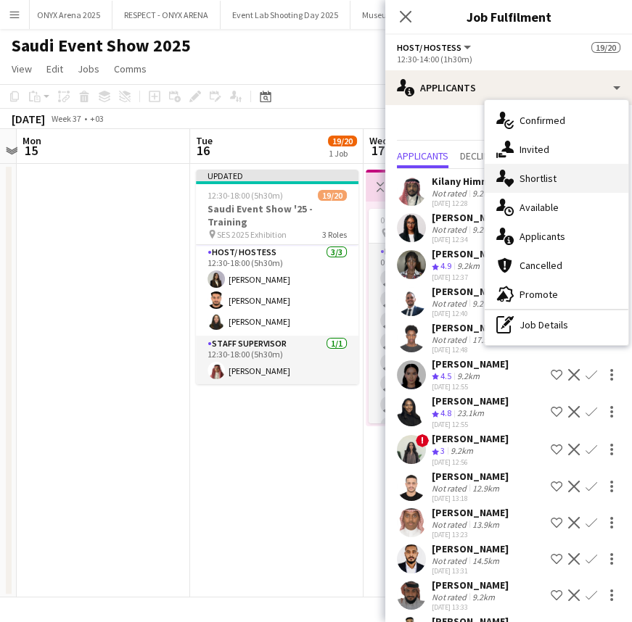
click at [539, 180] on span "Shortlist" at bounding box center [537, 178] width 37 height 13
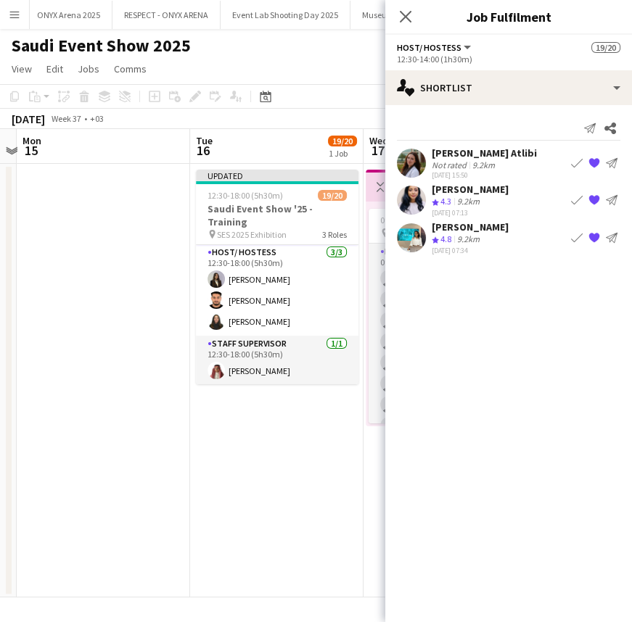
click at [420, 162] on app-user-avatar at bounding box center [411, 163] width 29 height 29
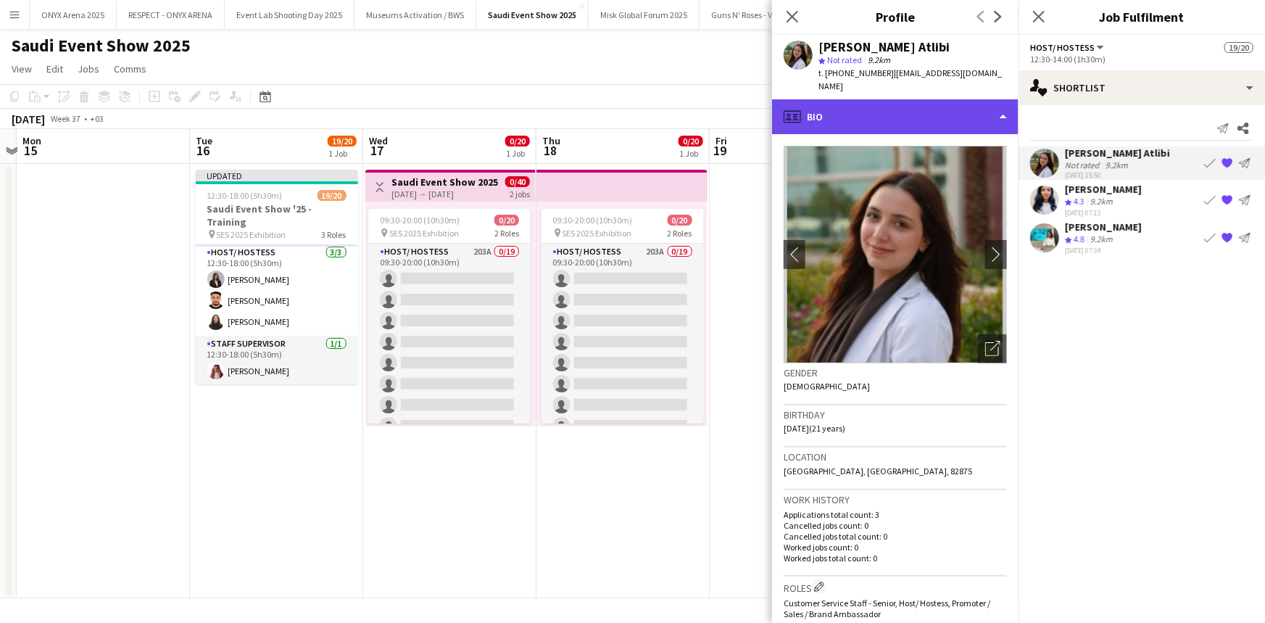
click at [631, 101] on div "profile Bio" at bounding box center [895, 116] width 247 height 35
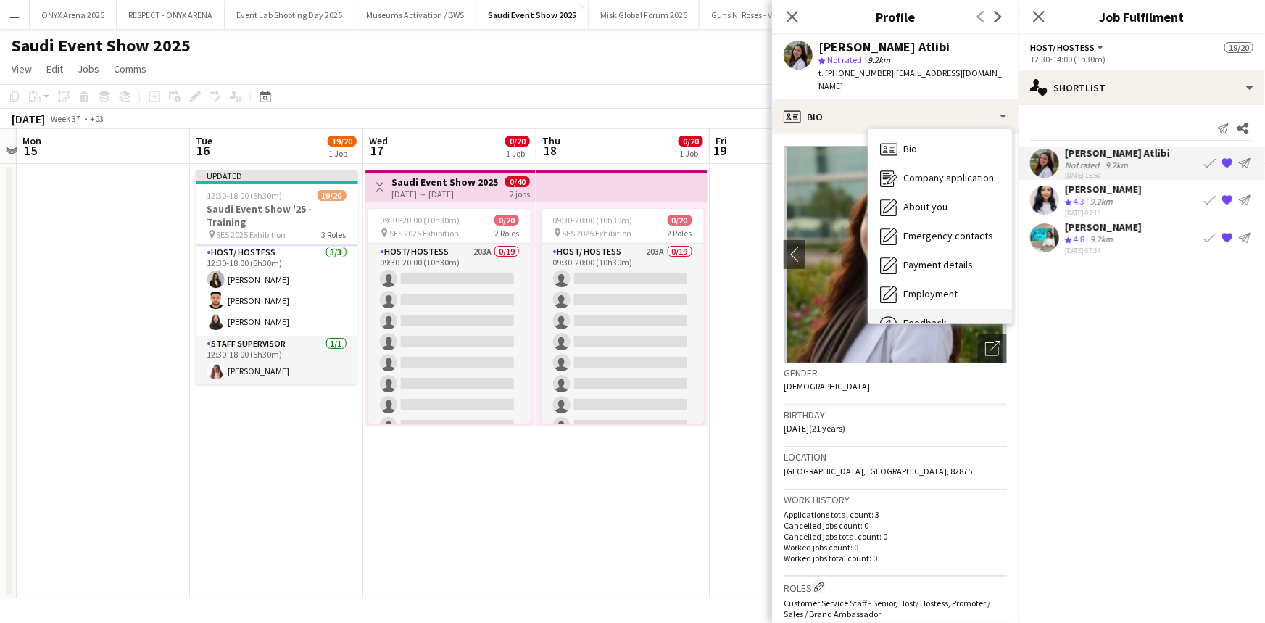
click at [631, 316] on span "Feedback" at bounding box center [926, 322] width 44 height 13
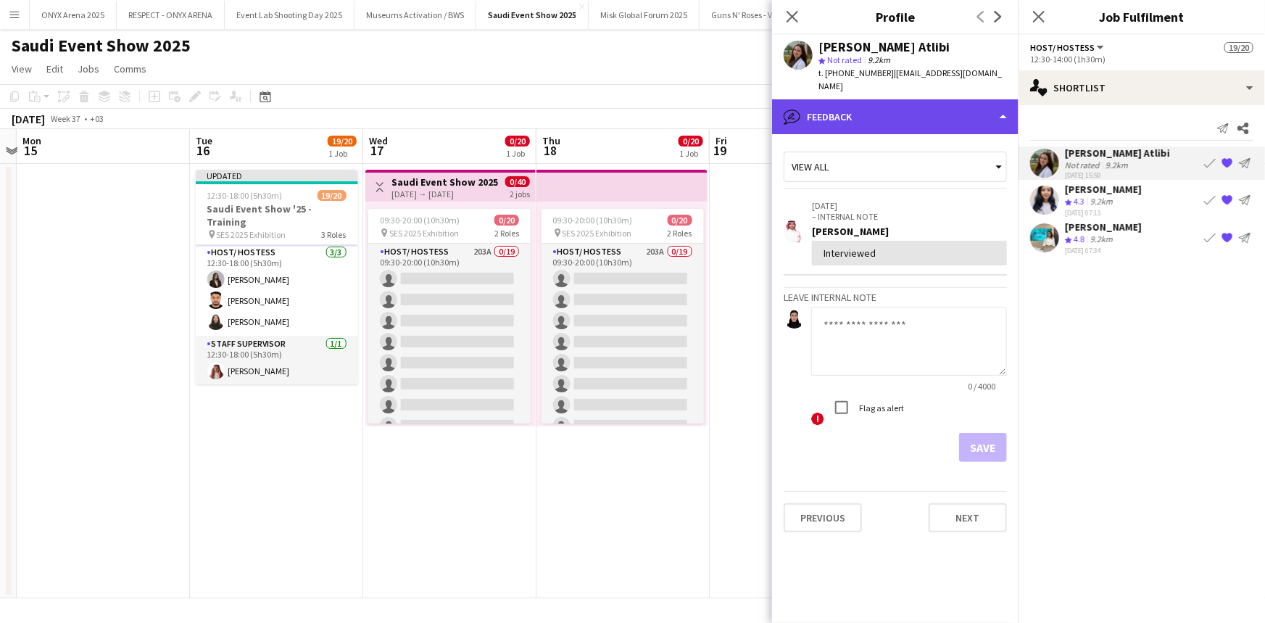
click at [631, 109] on div "bubble-pencil Feedback" at bounding box center [895, 116] width 247 height 35
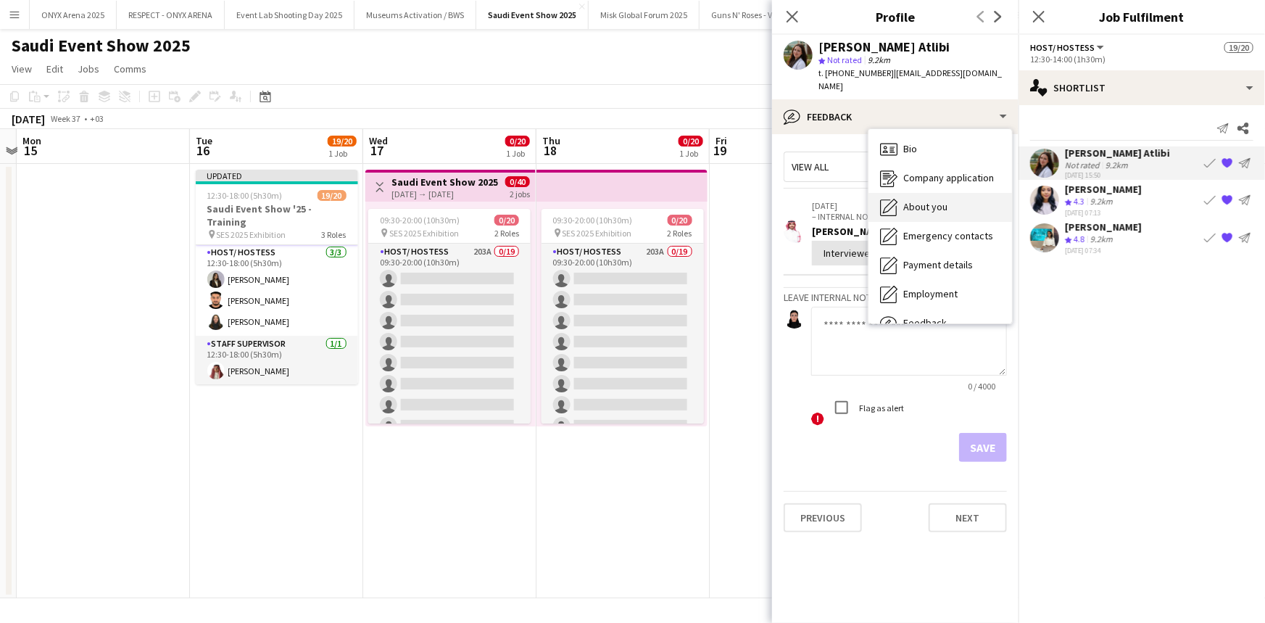
click at [631, 200] on span "About you" at bounding box center [926, 206] width 44 height 13
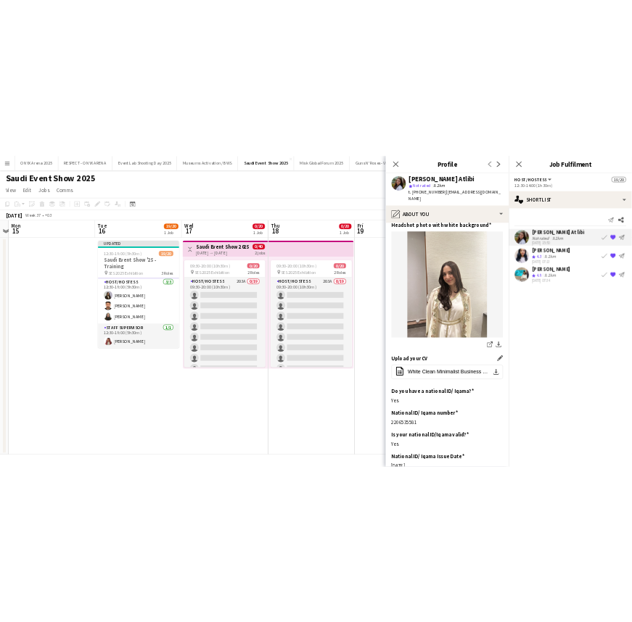
scroll to position [197, 0]
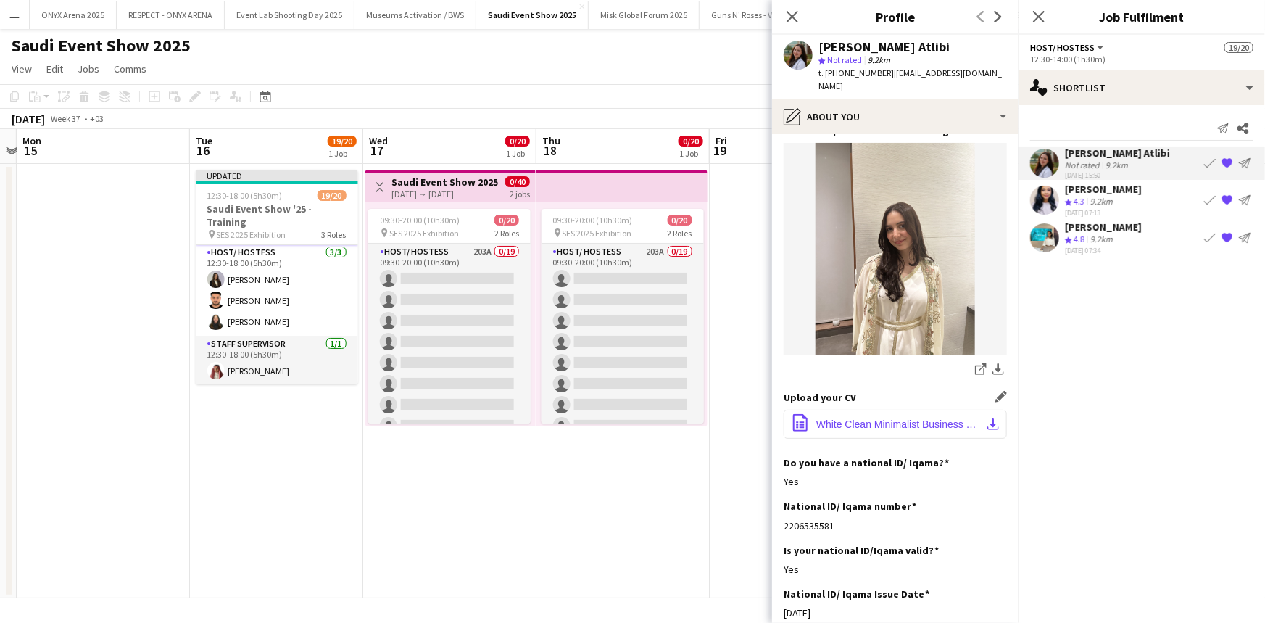
click at [631, 418] on span "White Clean Minimalist Business Real Estate Resume-2.pdf" at bounding box center [899, 424] width 164 height 12
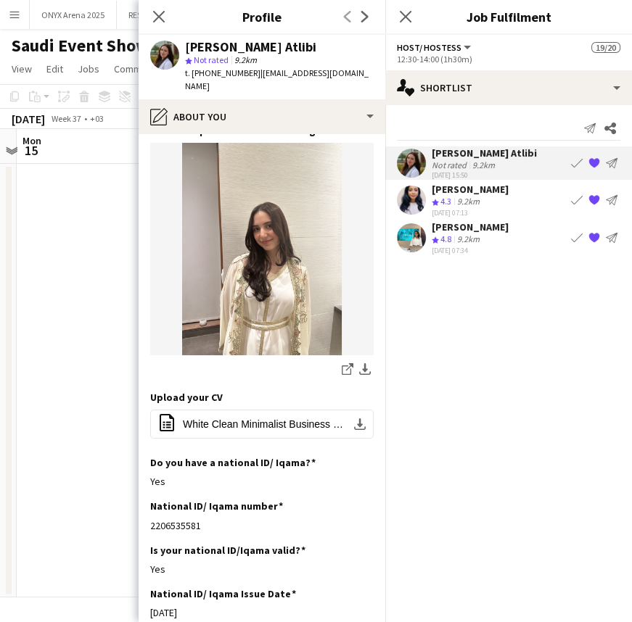
click at [419, 202] on app-user-avatar at bounding box center [411, 200] width 29 height 29
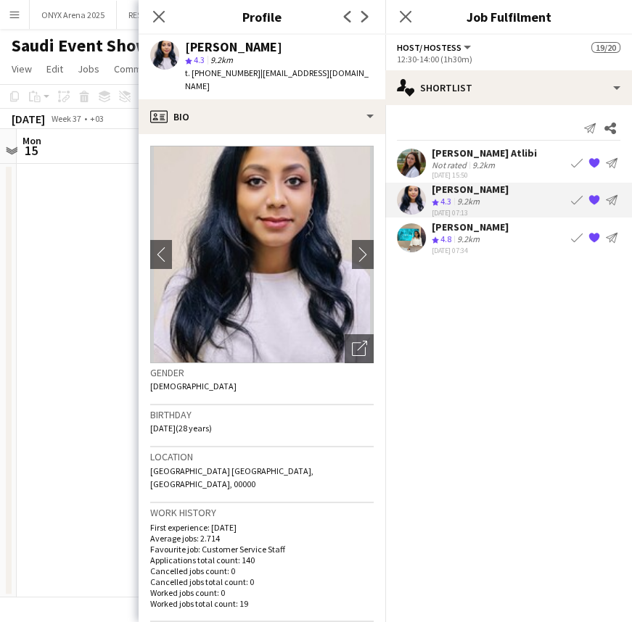
click at [447, 154] on div "[PERSON_NAME] Atlibi" at bounding box center [483, 152] width 105 height 13
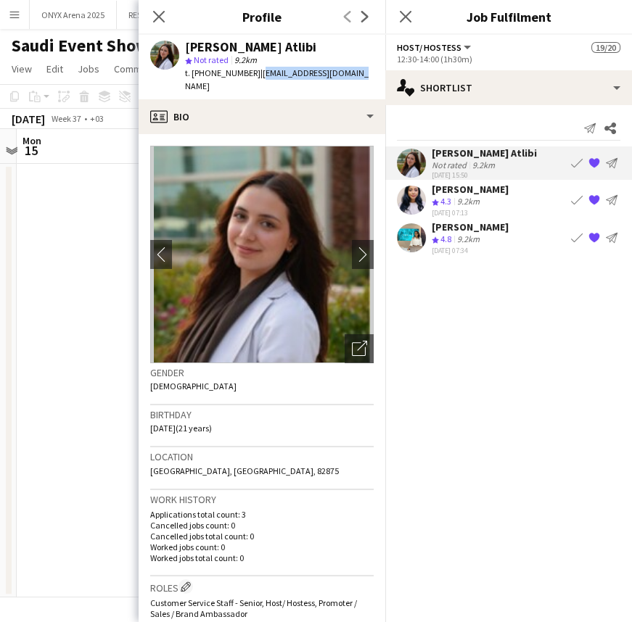
drag, startPoint x: 347, startPoint y: 73, endPoint x: 253, endPoint y: 74, distance: 93.6
click at [253, 74] on div "[PERSON_NAME] Atlibi star Not rated 9.2km t. [PHONE_NUMBER] | [EMAIL_ADDRESS][D…" at bounding box center [262, 67] width 247 height 65
copy span "[EMAIL_ADDRESS][DOMAIN_NAME]"
click at [399, 19] on icon "Close pop-in" at bounding box center [405, 16] width 14 height 14
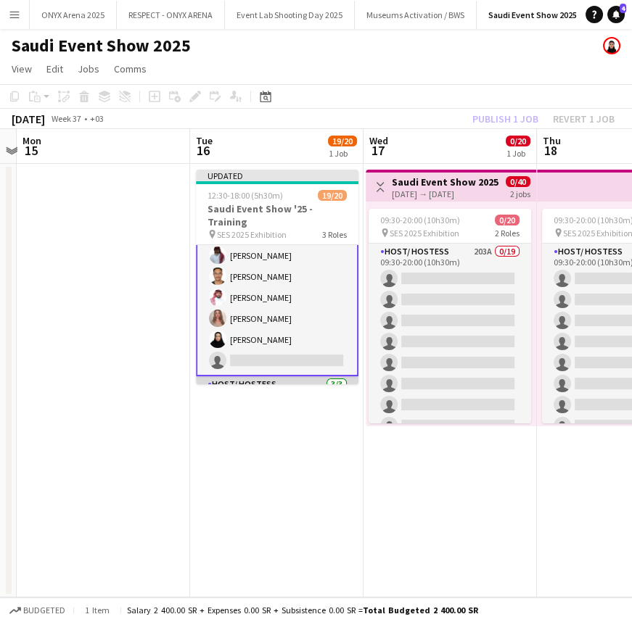
click at [255, 323] on app-card-role "Host/ Hostess 288A 15/16 12:30-14:00 (1h30m) [PERSON_NAME] Ghayd Ahmad [PERSON_…" at bounding box center [277, 193] width 162 height 368
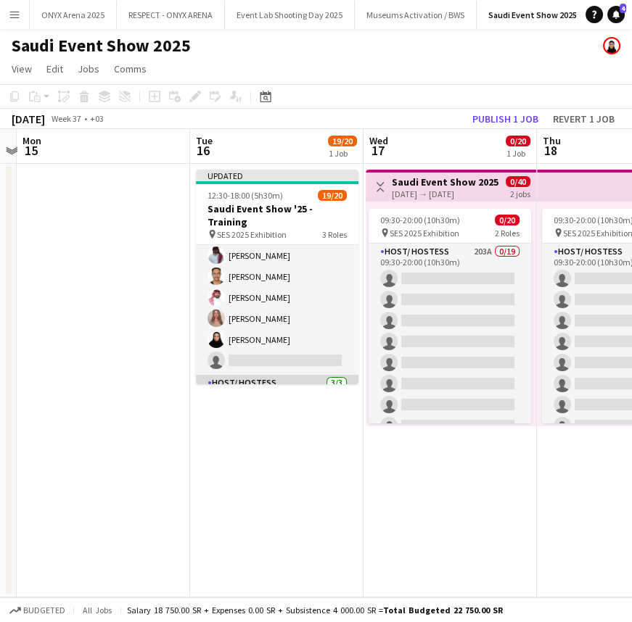
click at [255, 323] on app-card-role "Host/ Hostess 288A 15/16 12:30-14:00 (1h30m) [PERSON_NAME] Ghayd Ahmad [PERSON_…" at bounding box center [277, 192] width 162 height 365
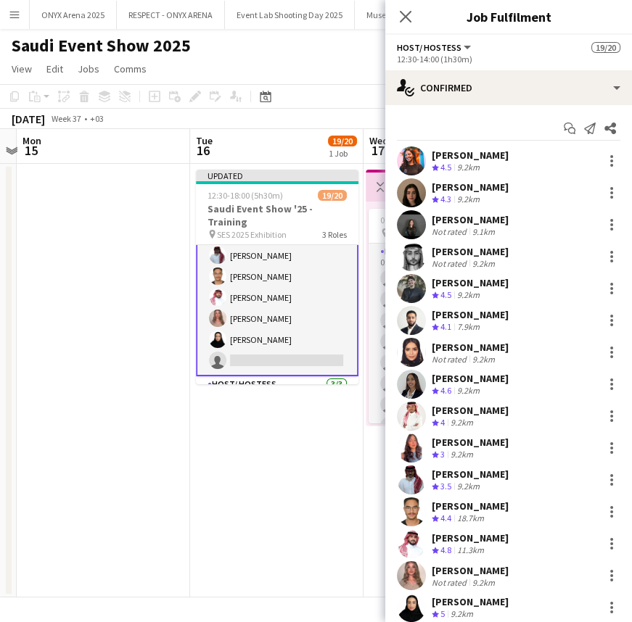
scroll to position [73, 0]
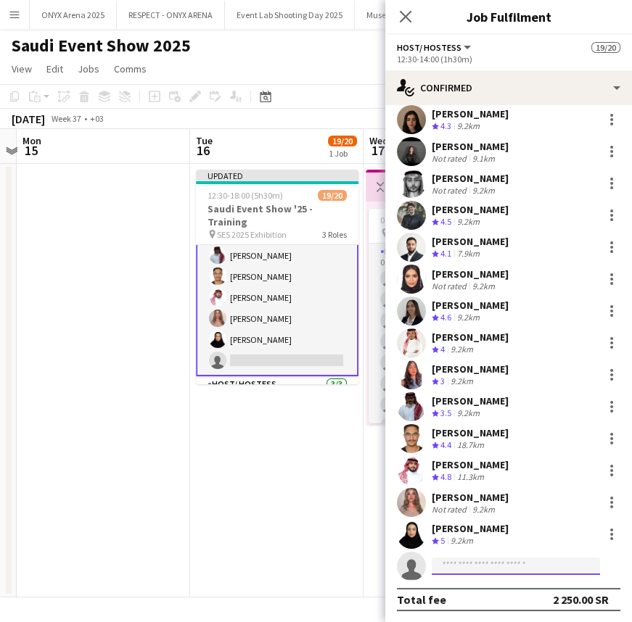
click at [457, 564] on input at bounding box center [515, 566] width 168 height 17
paste input "**********"
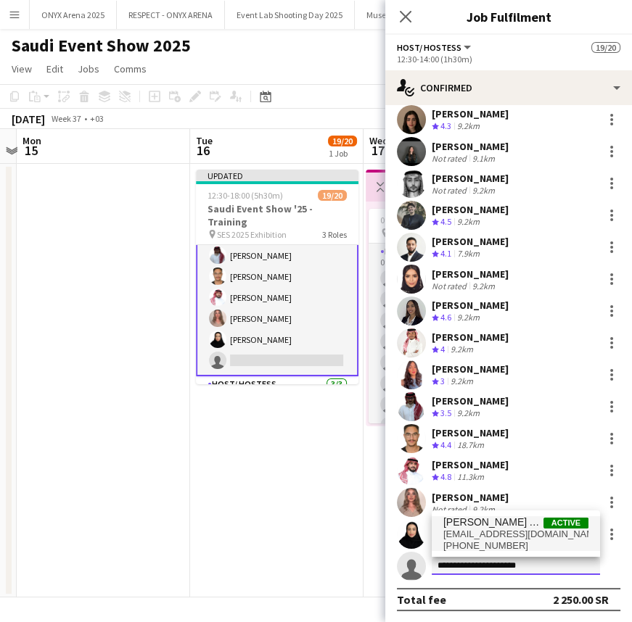
type input "**********"
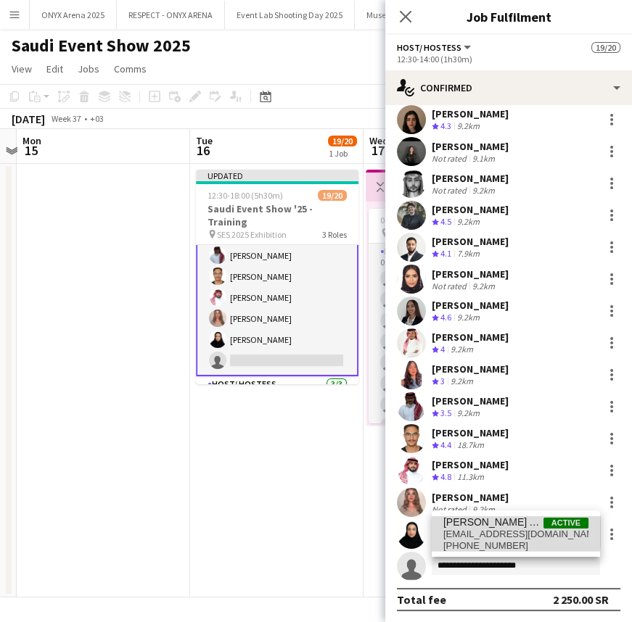
click at [460, 526] on span "[PERSON_NAME] Atlibi" at bounding box center [493, 522] width 100 height 12
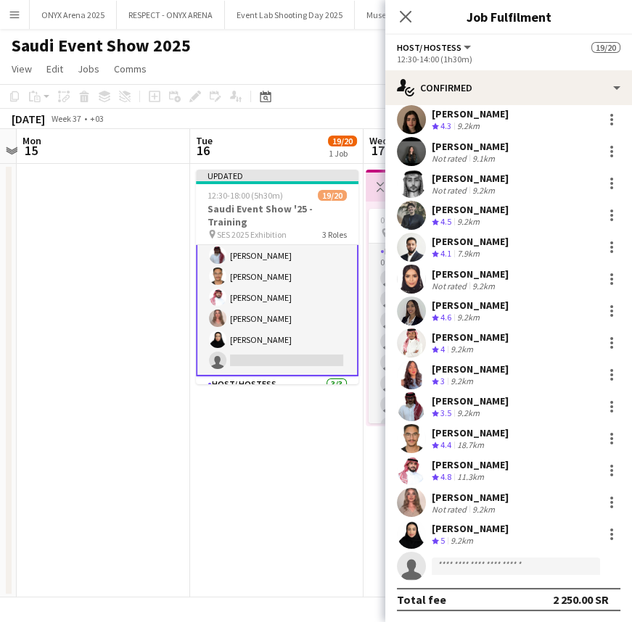
scroll to position [318, 0]
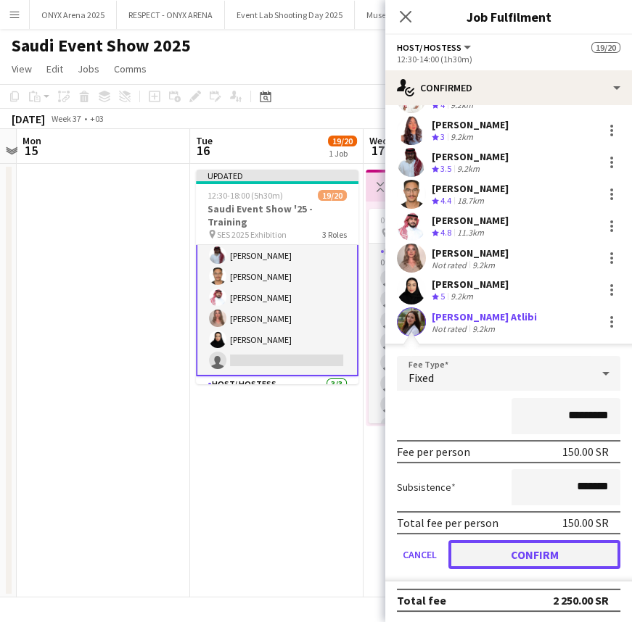
click at [489, 553] on button "Confirm" at bounding box center [534, 554] width 172 height 29
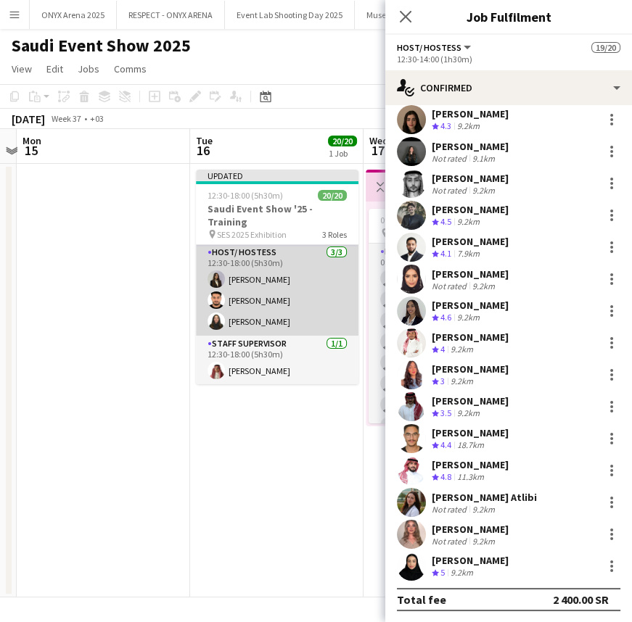
scroll to position [0, 0]
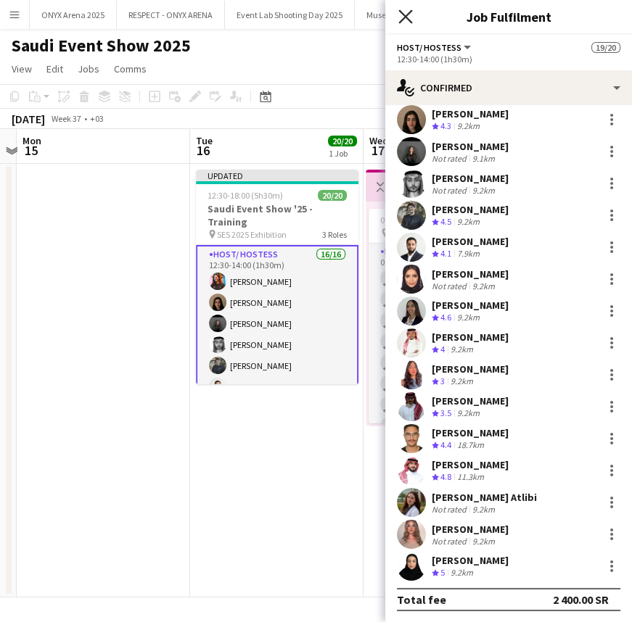
click at [402, 17] on icon "Close pop-in" at bounding box center [405, 16] width 14 height 14
